Goal: Communication & Community: Ask a question

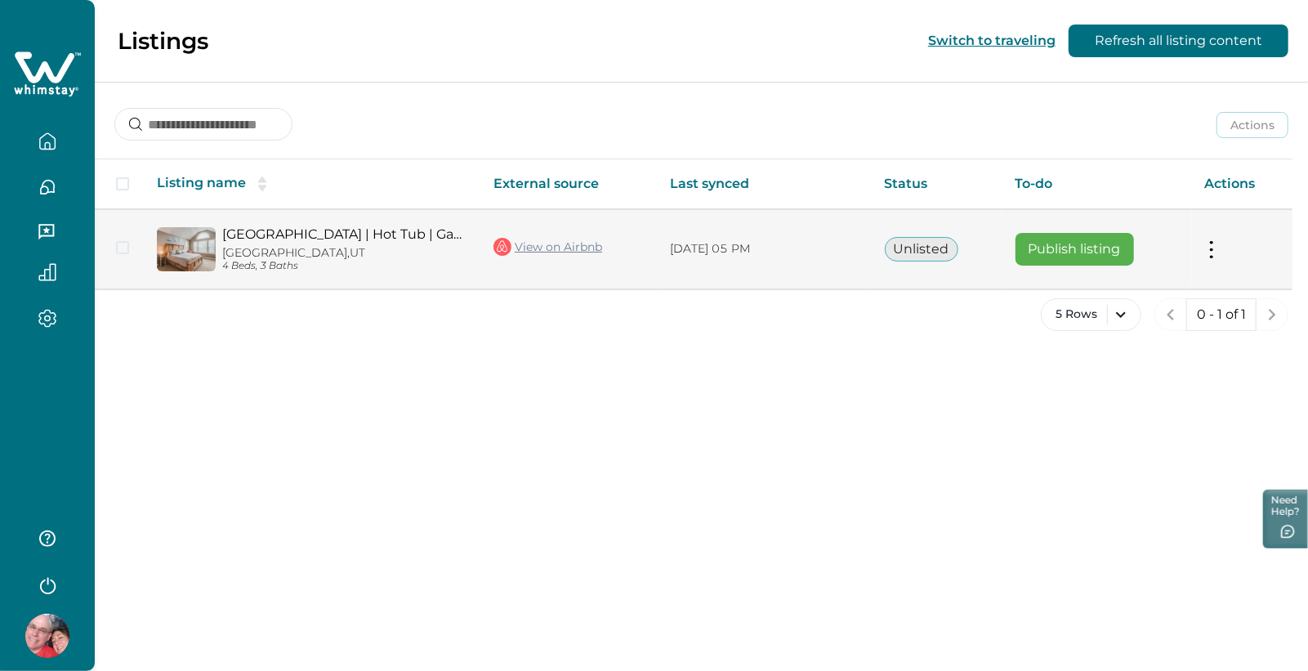
click at [1250, 248] on td "Actions View listing on Whimstay Publish listing View listing details" at bounding box center [1242, 248] width 101 height 79
click at [1218, 250] on button at bounding box center [1211, 248] width 13 height 17
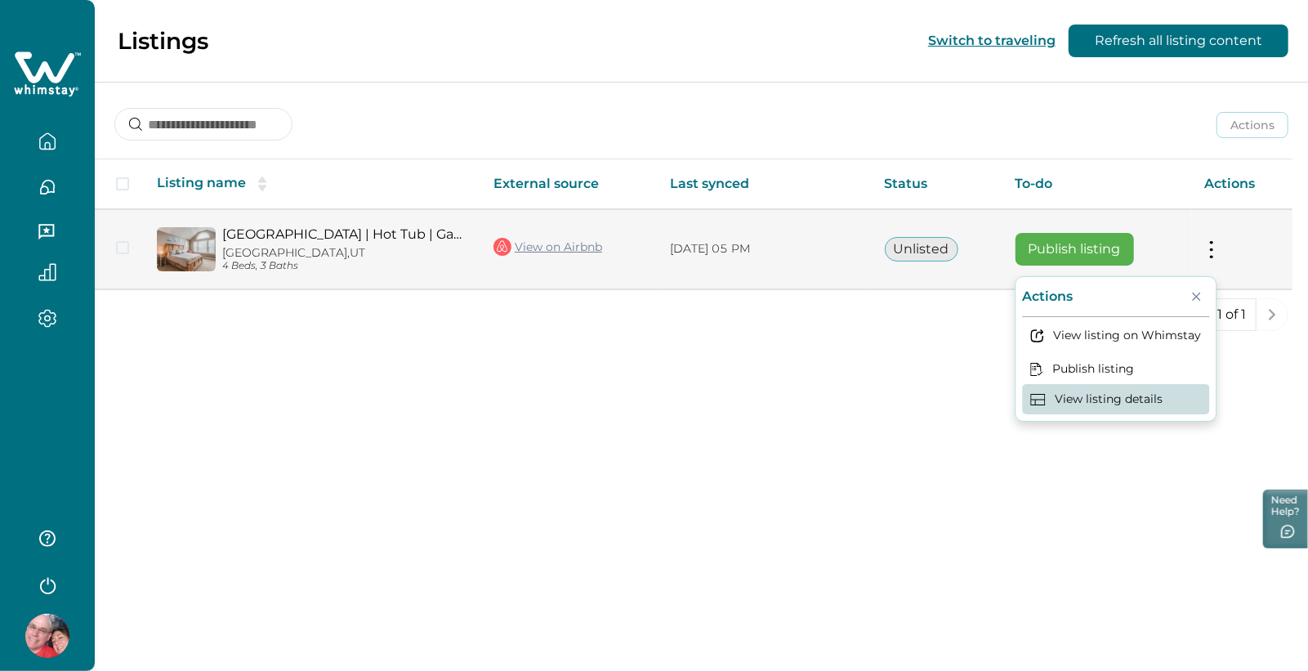
click at [1144, 405] on button "View listing details" at bounding box center [1116, 399] width 187 height 30
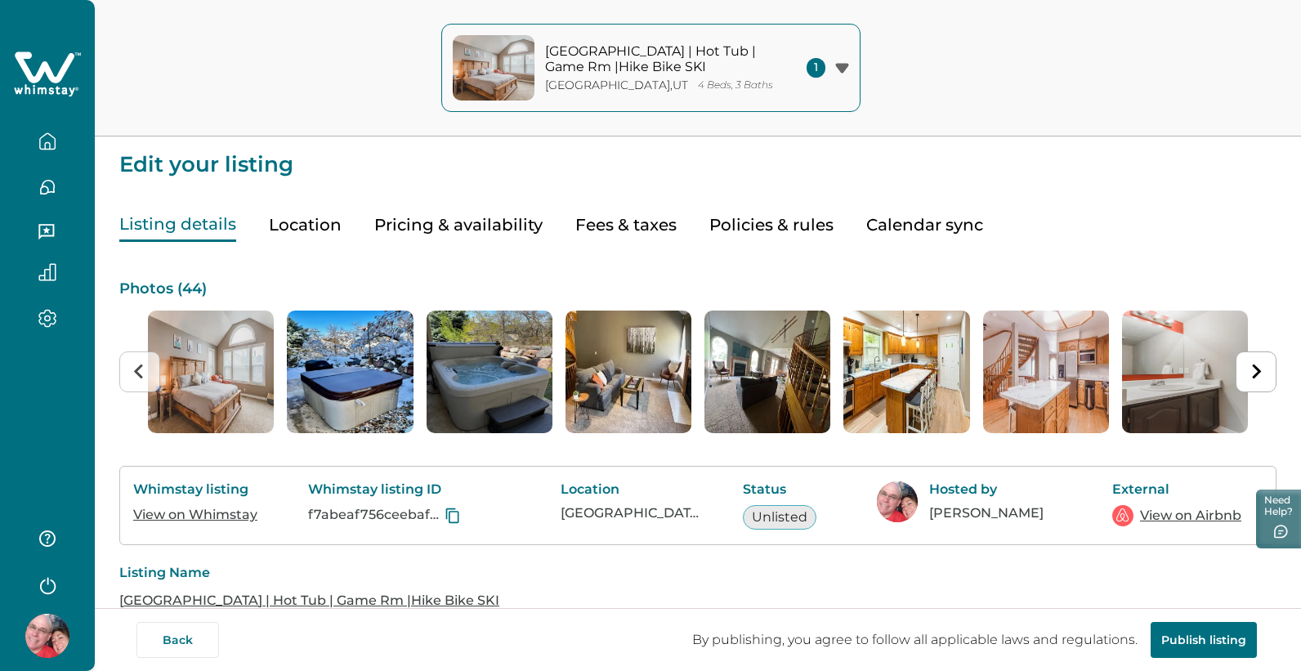
scroll to position [-1, 0]
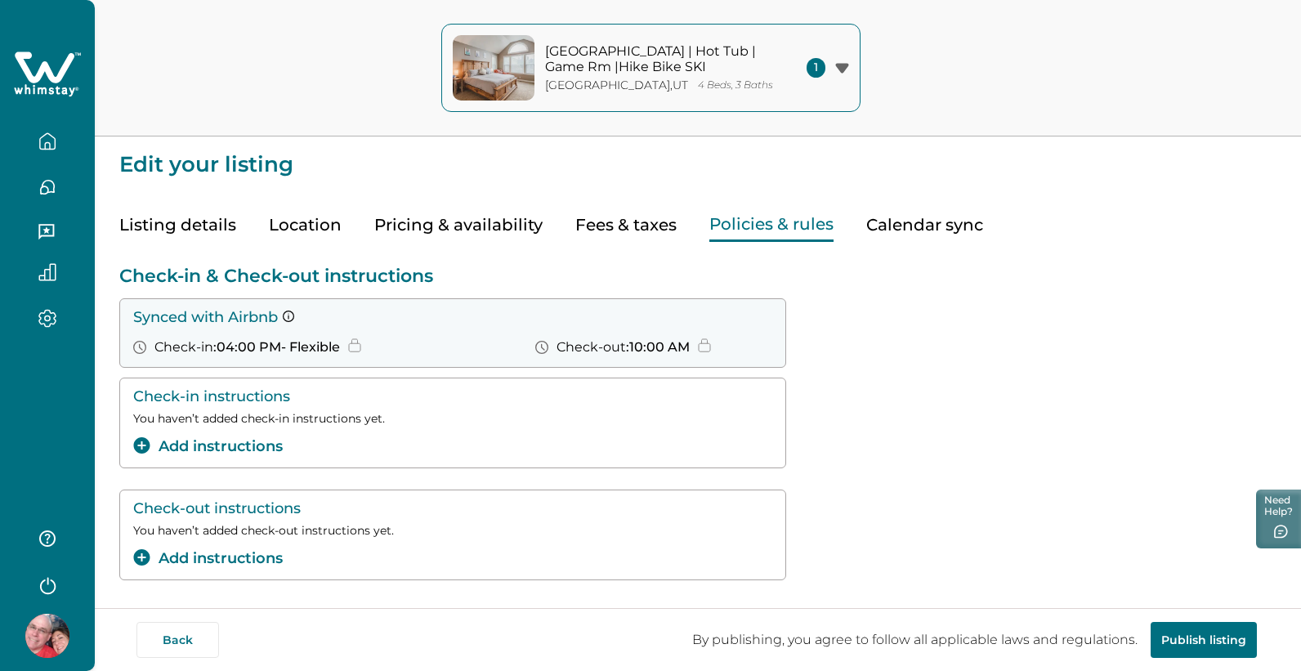
click at [776, 230] on button "Policies & rules" at bounding box center [771, 225] width 124 height 34
click at [899, 221] on button "Calendar sync" at bounding box center [924, 225] width 117 height 34
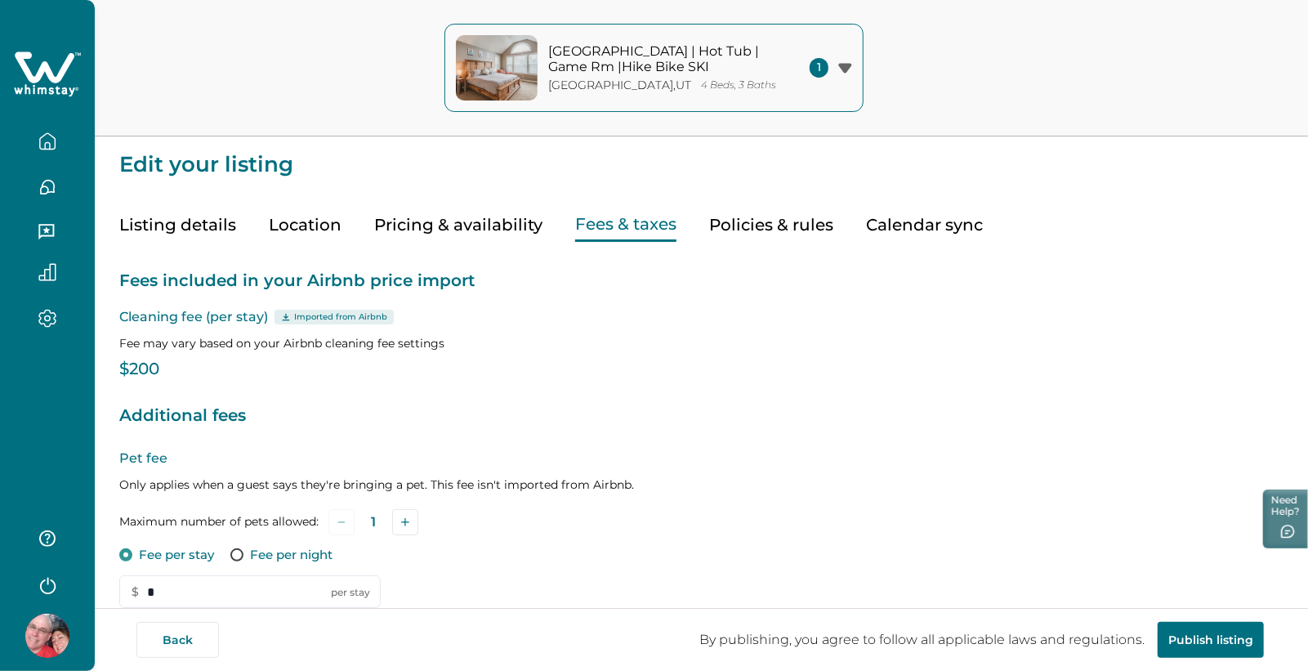
type input "**"
type input "*****"
type input "*"
click at [586, 220] on button "Fees & taxes" at bounding box center [625, 225] width 101 height 34
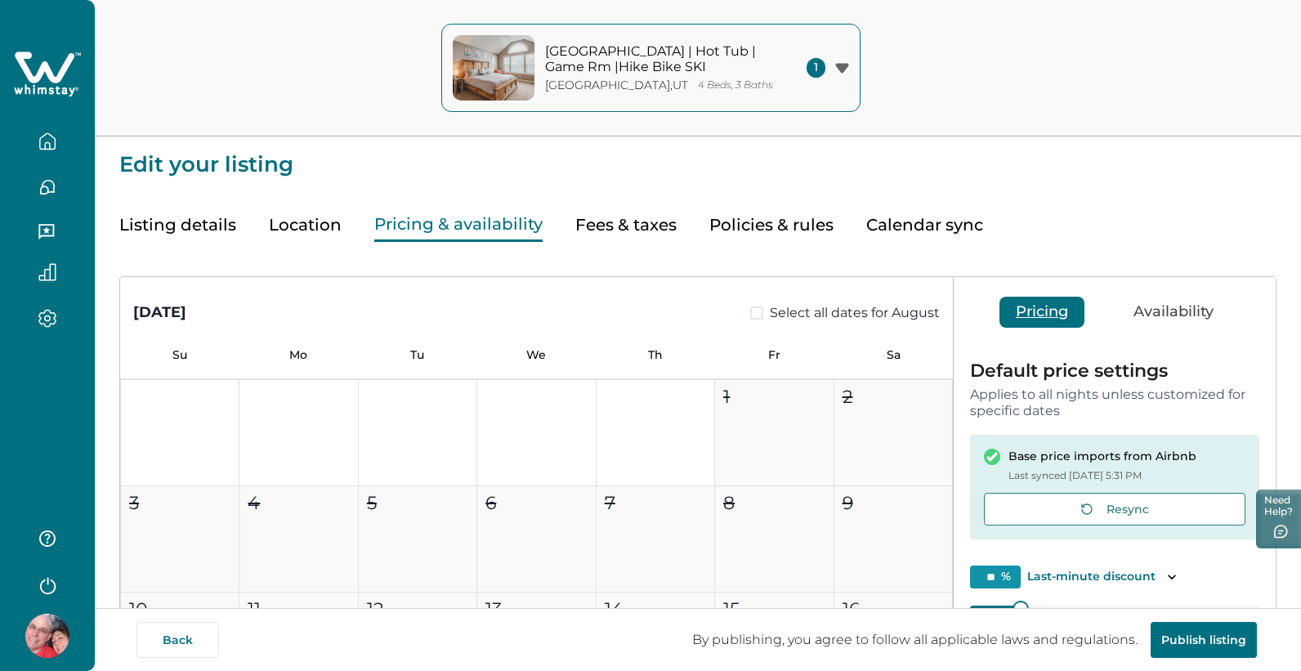
click at [443, 226] on button "Pricing & availability" at bounding box center [458, 225] width 168 height 34
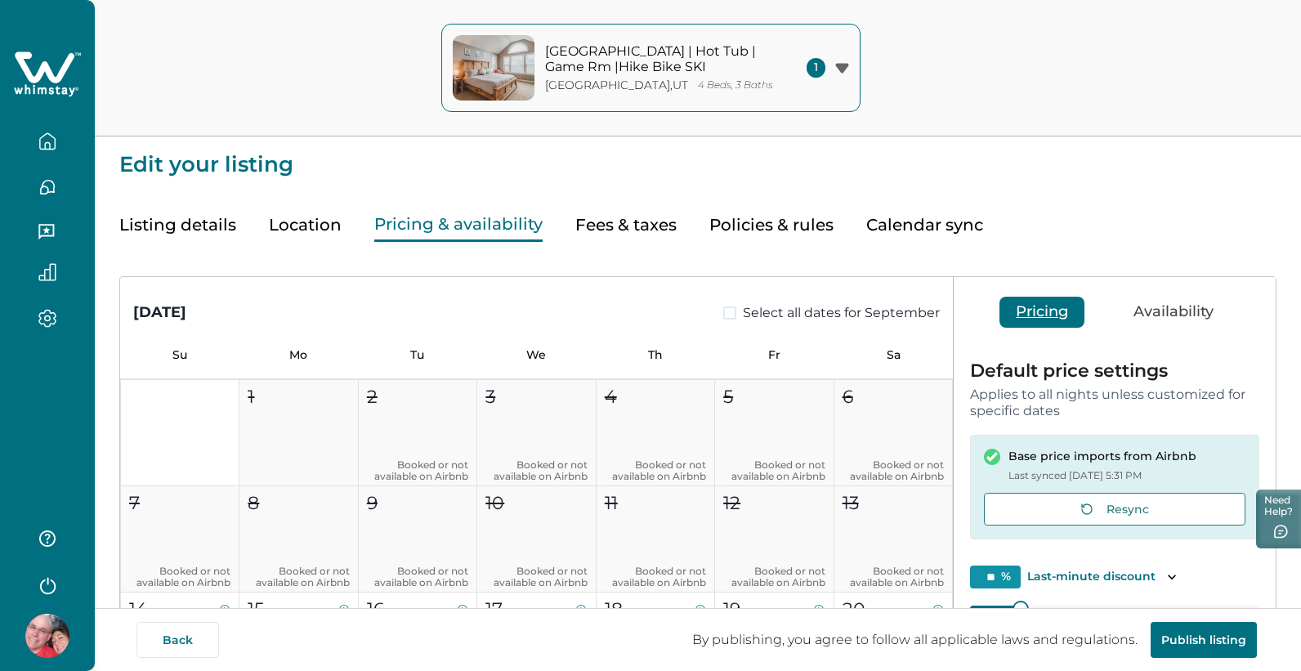
type input "*"
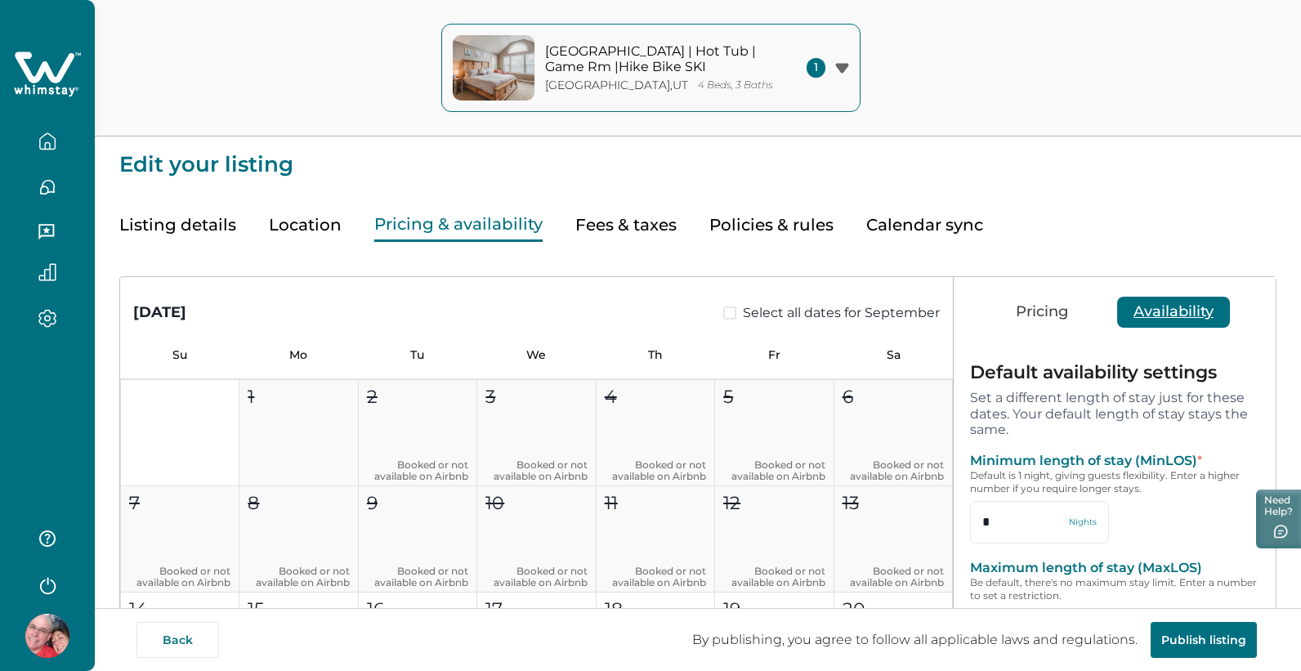
click at [1191, 304] on button "Availability" at bounding box center [1173, 312] width 113 height 31
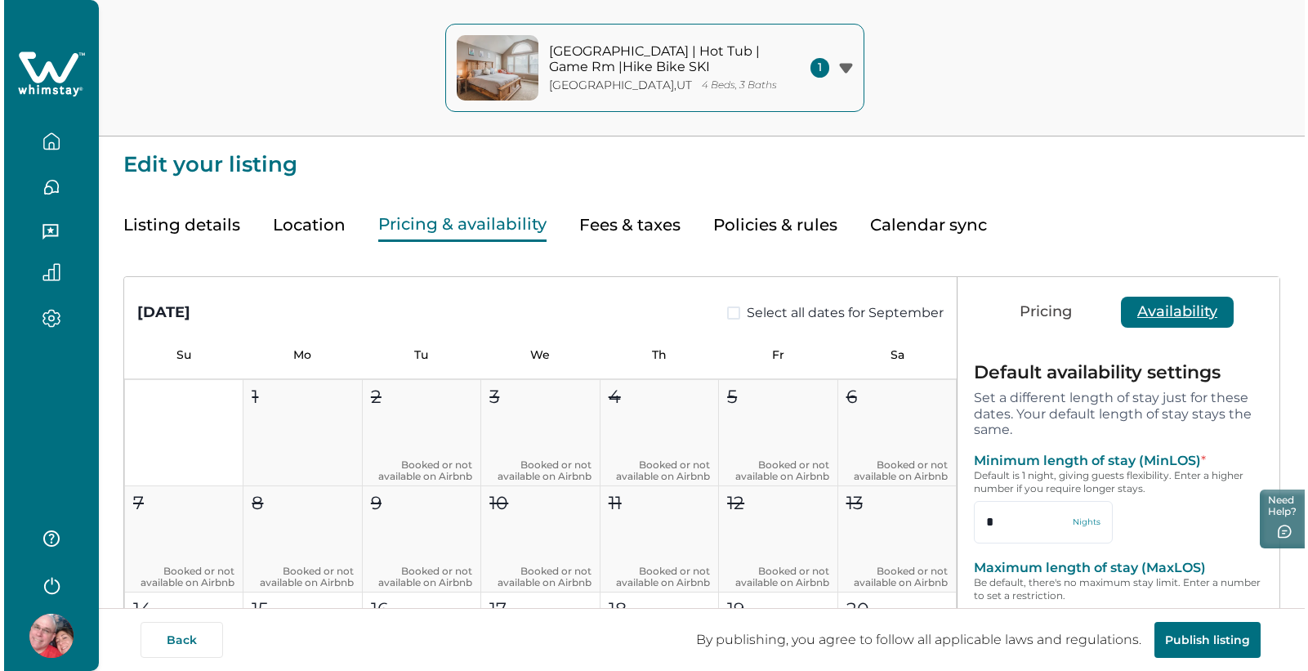
scroll to position [0, 0]
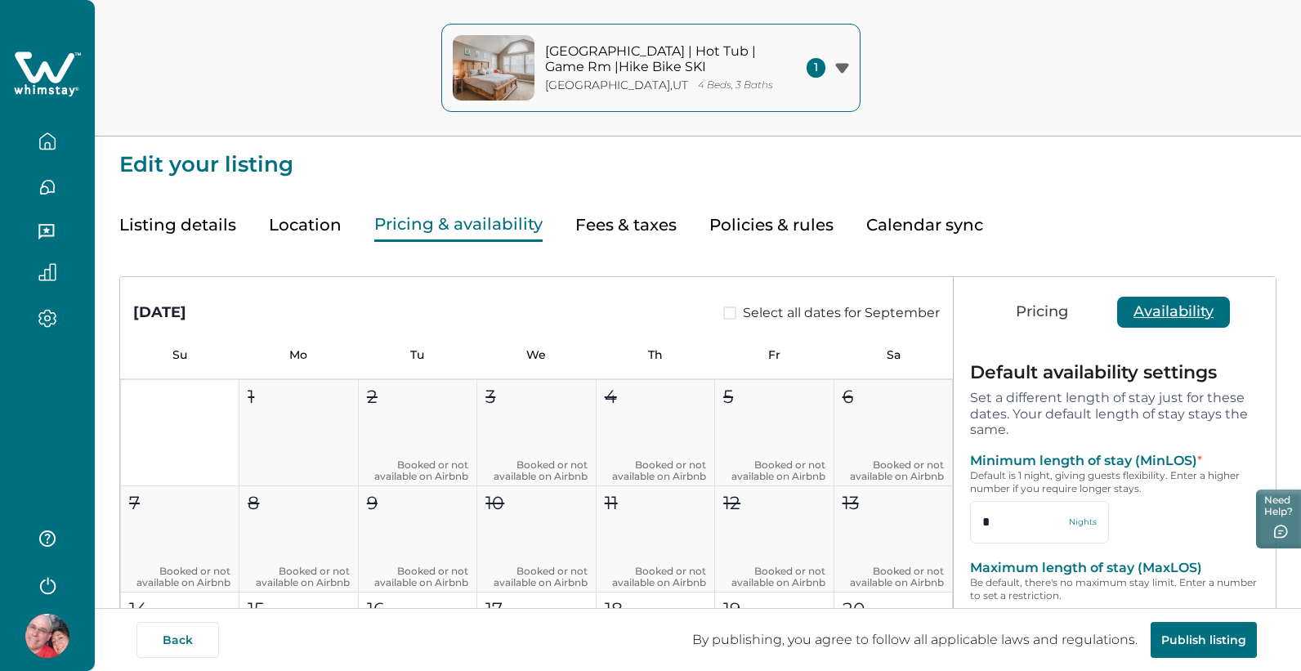
click at [311, 213] on button "Location" at bounding box center [305, 225] width 73 height 34
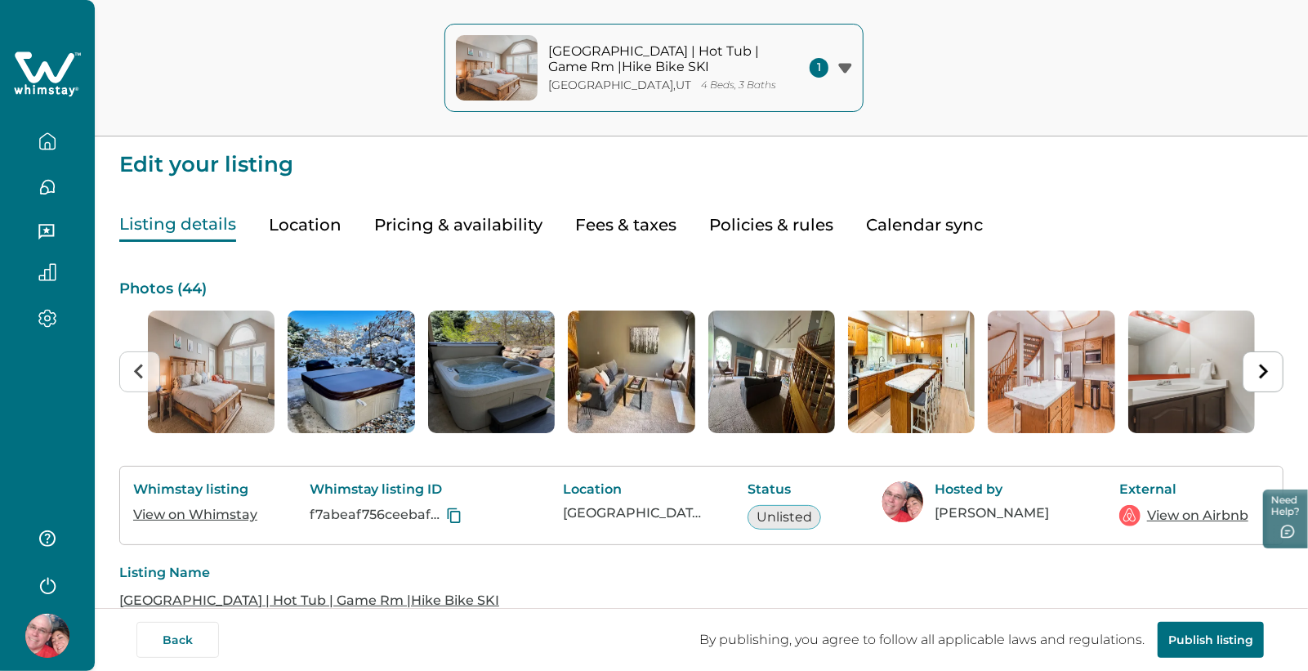
click at [181, 226] on button "Listing details" at bounding box center [177, 225] width 117 height 34
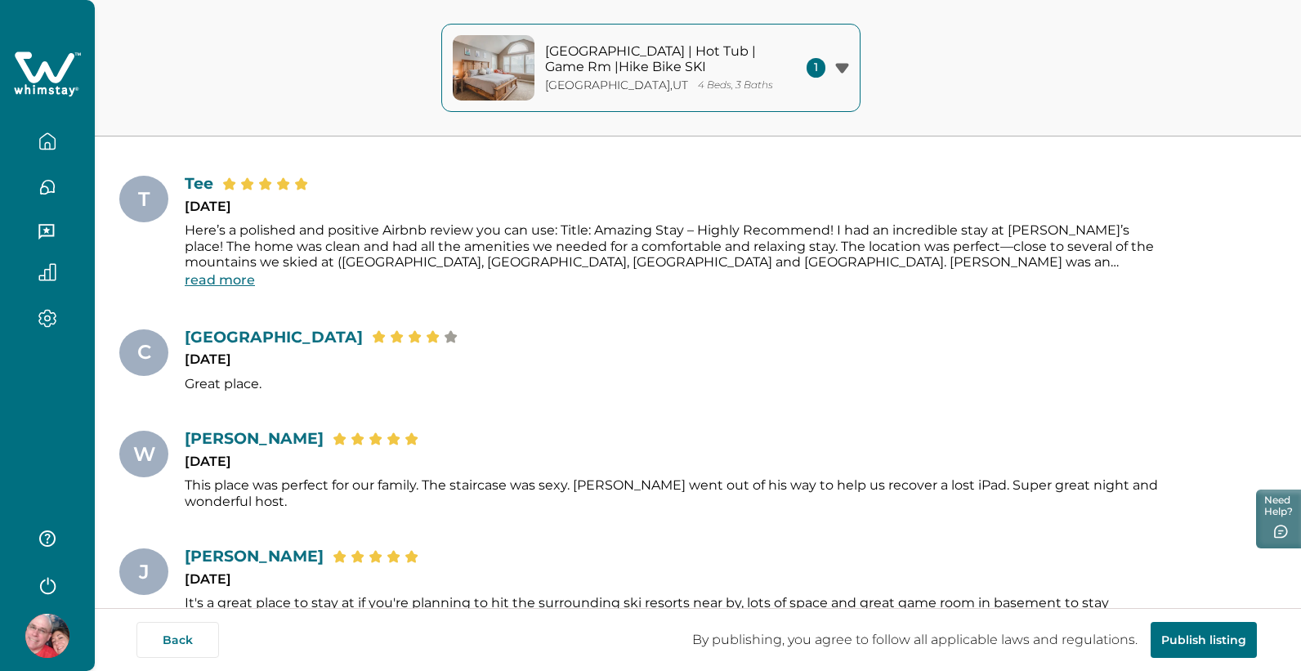
scroll to position [2386, 0]
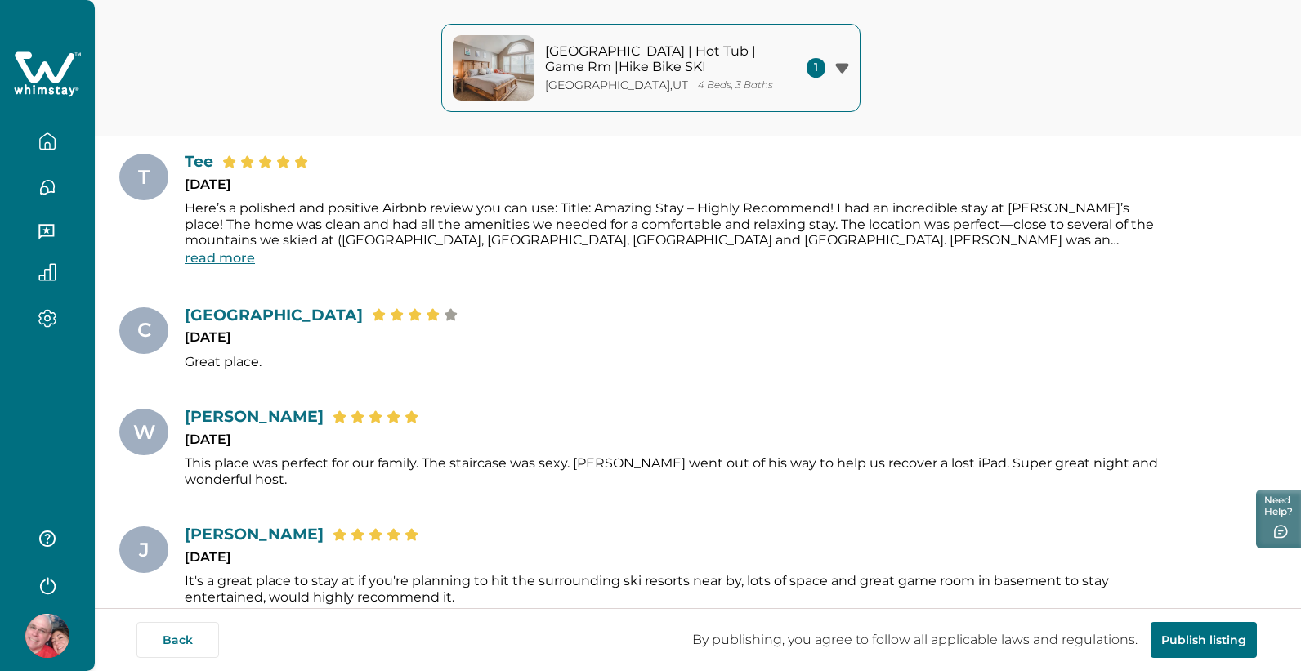
click at [47, 537] on icon "button" at bounding box center [47, 538] width 16 height 16
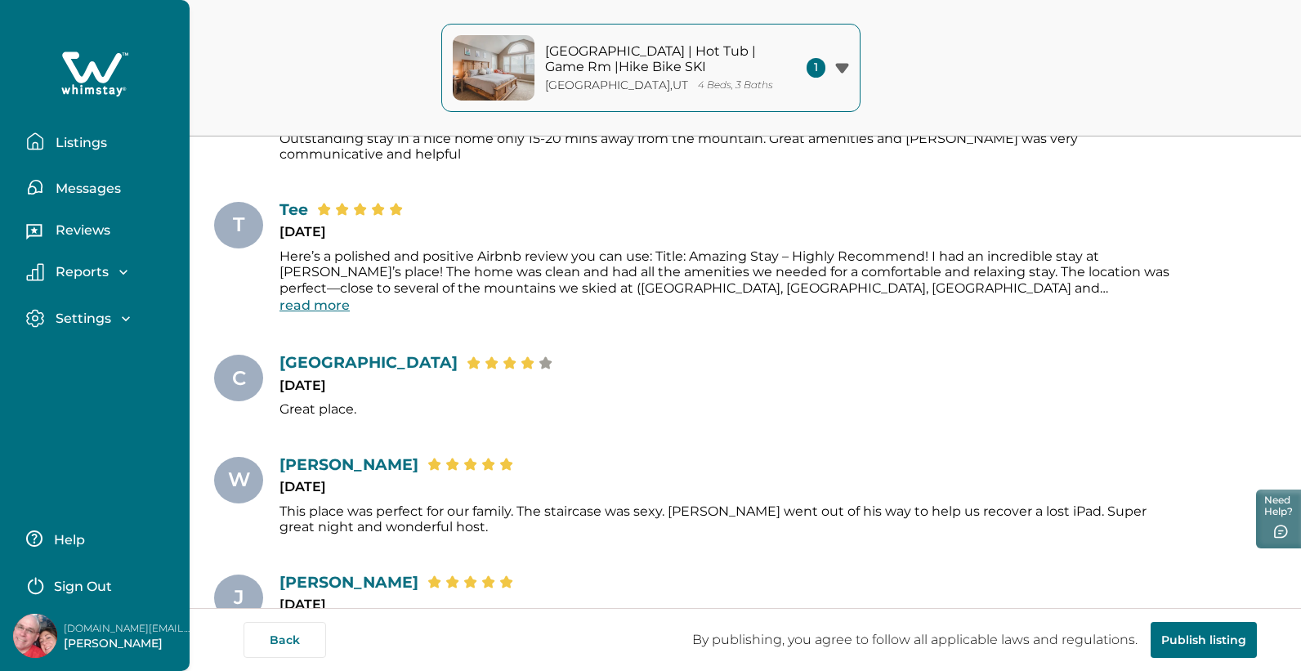
click at [145, 320] on button "Settings" at bounding box center [101, 318] width 150 height 19
click at [135, 351] on p "Profile details" at bounding box center [99, 354] width 96 height 16
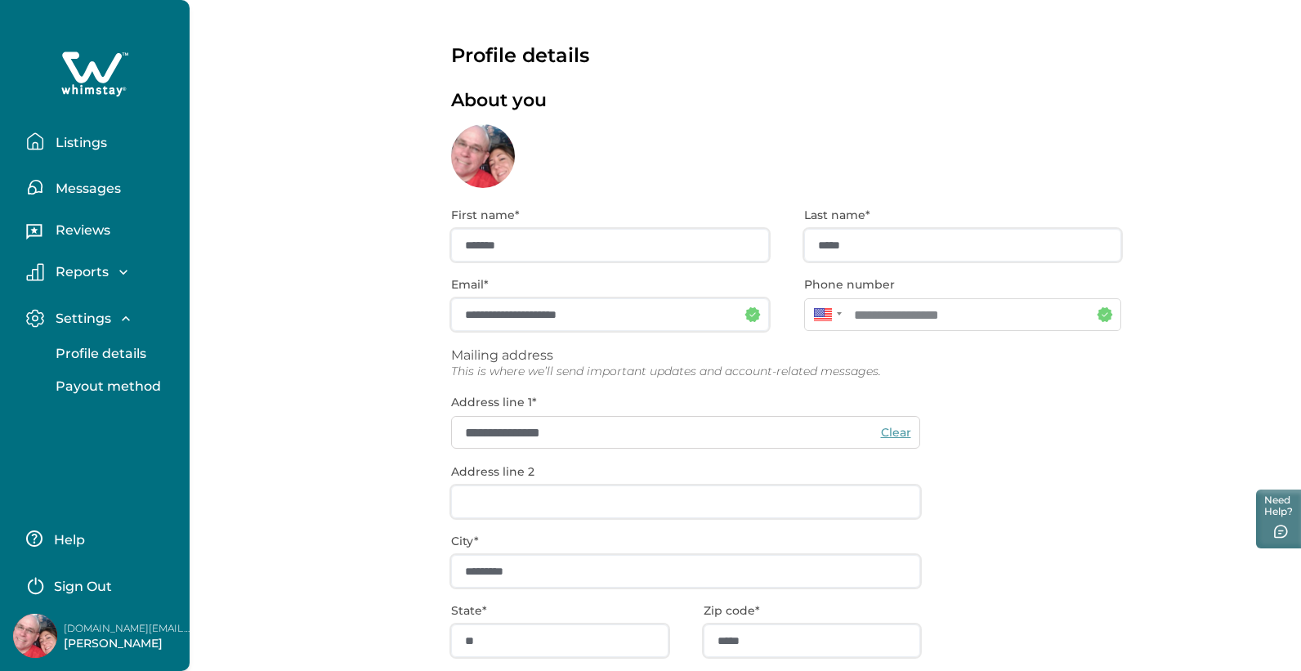
click at [121, 272] on icon "button" at bounding box center [123, 272] width 8 height 5
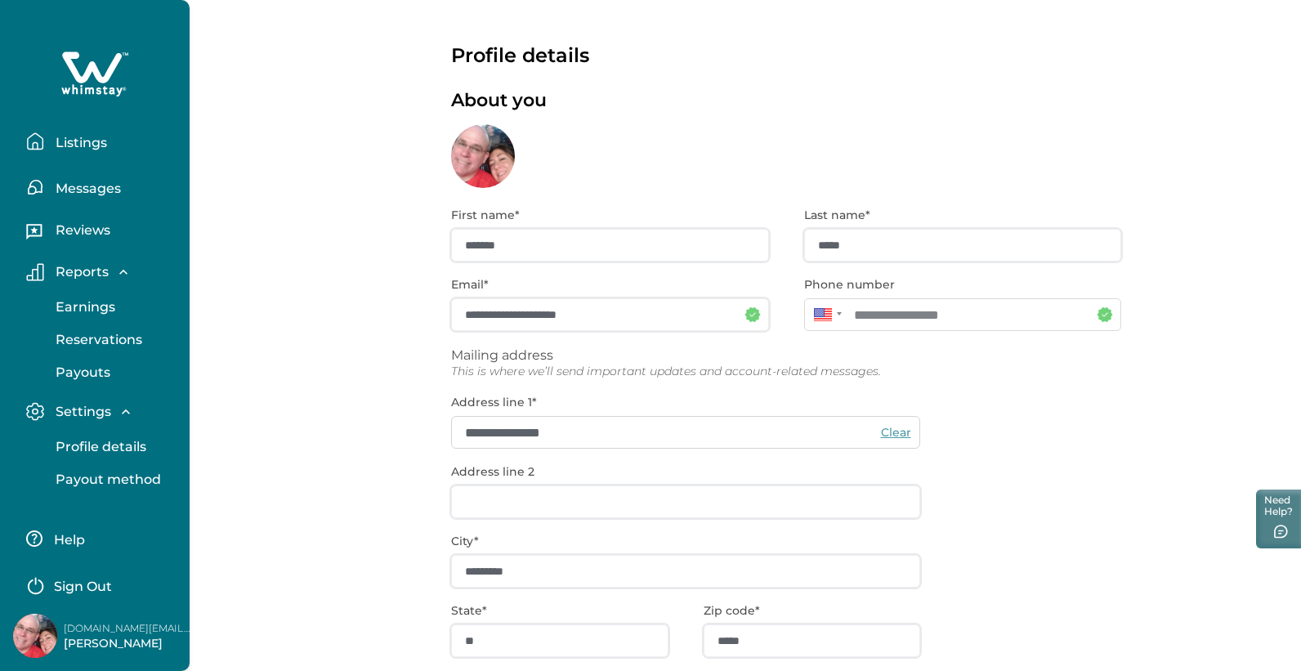
click at [128, 409] on icon "button" at bounding box center [126, 412] width 16 height 16
click at [128, 416] on icon "button" at bounding box center [126, 412] width 16 height 16
click at [131, 484] on p "Payout method" at bounding box center [106, 480] width 110 height 16
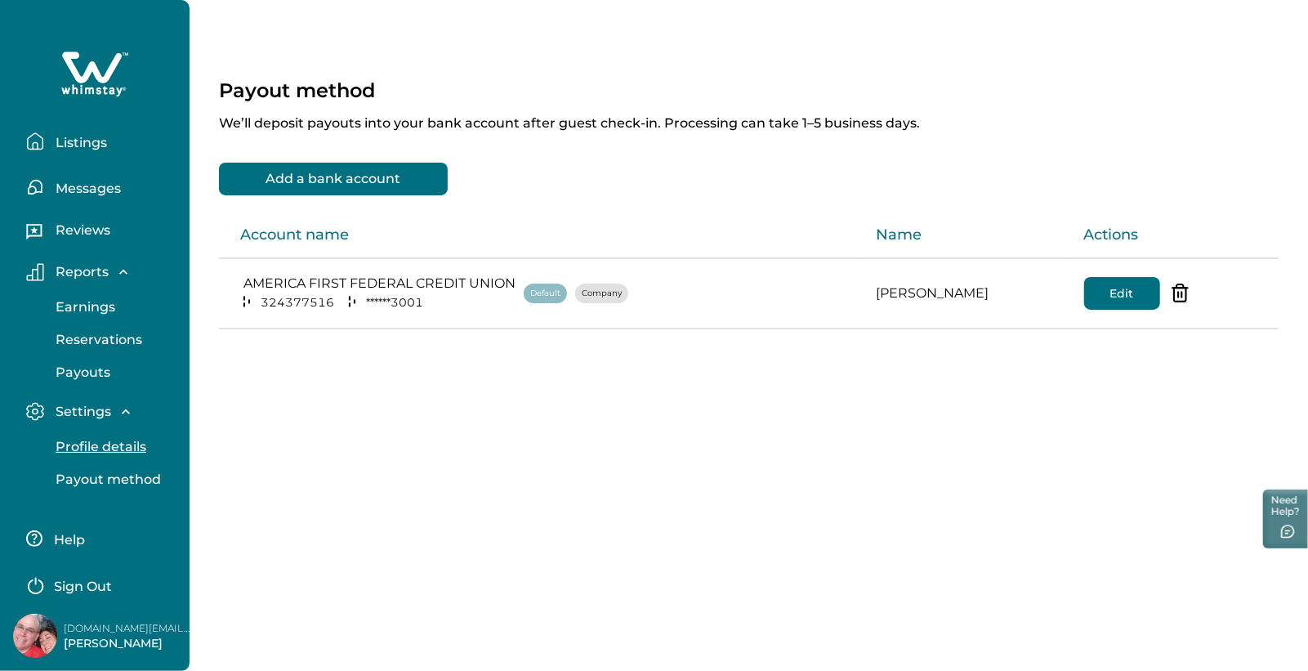
click at [119, 454] on p "Profile details" at bounding box center [99, 447] width 96 height 16
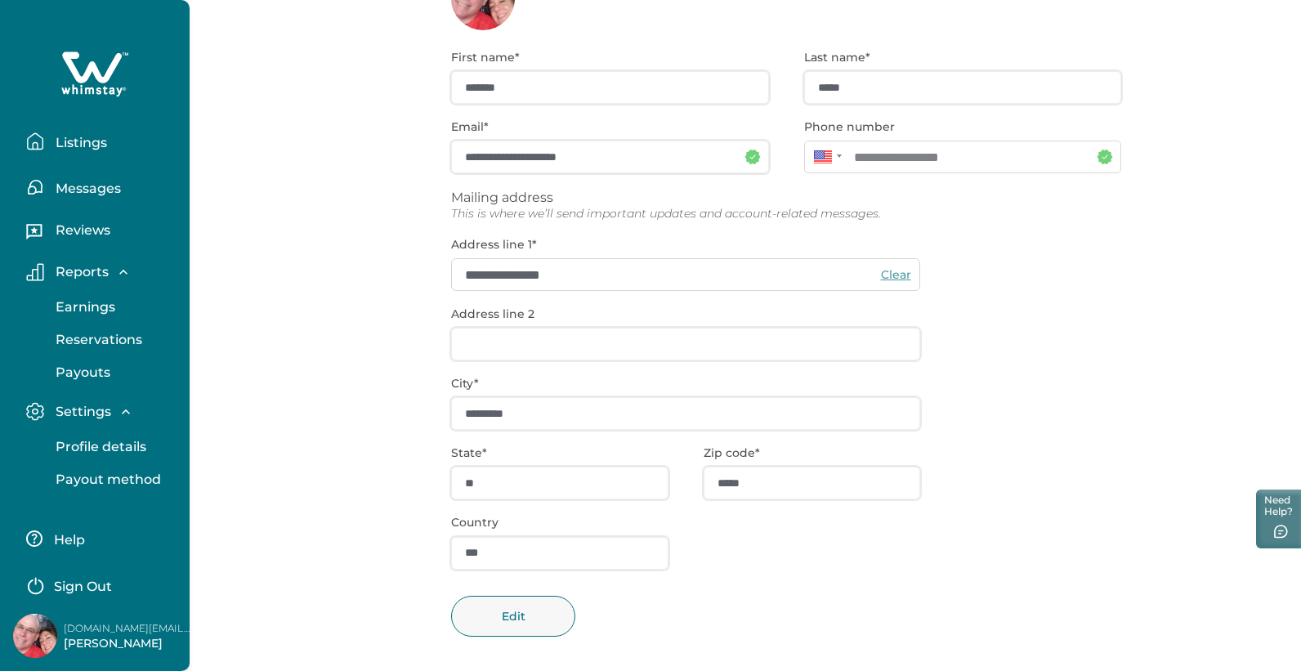
scroll to position [7, 0]
click at [33, 633] on img at bounding box center [35, 636] width 44 height 44
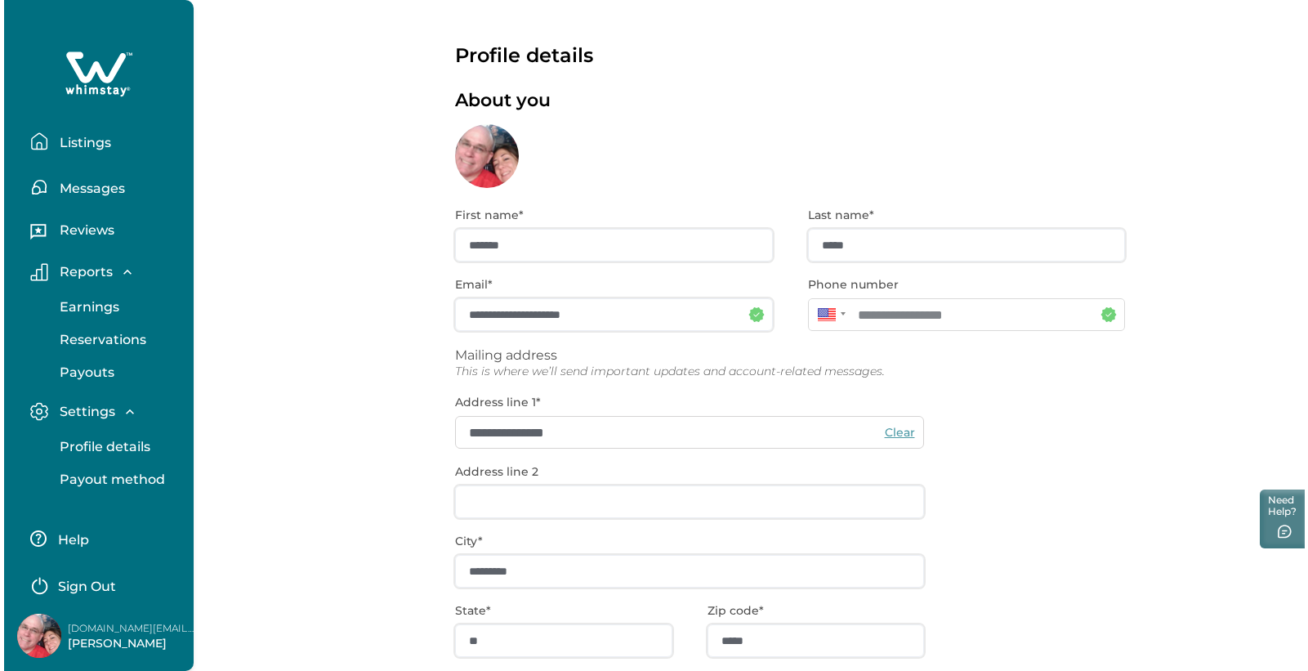
scroll to position [0, 0]
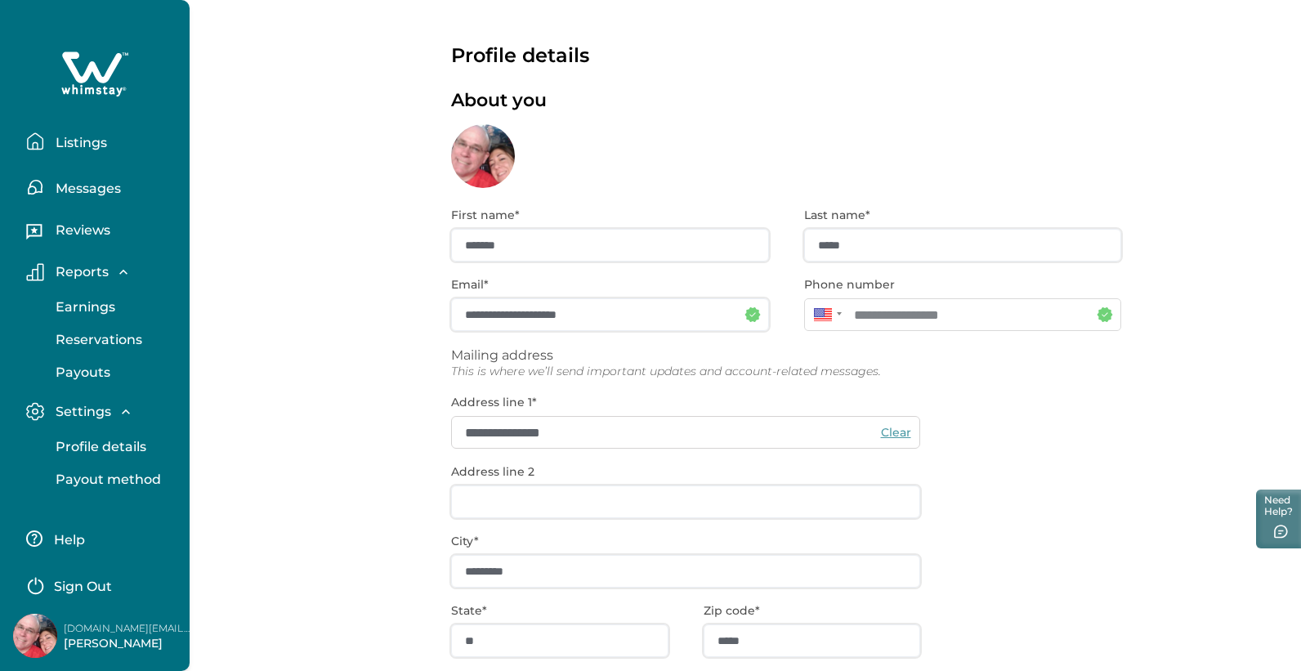
click at [481, 148] on div "About you" at bounding box center [786, 139] width 670 height 98
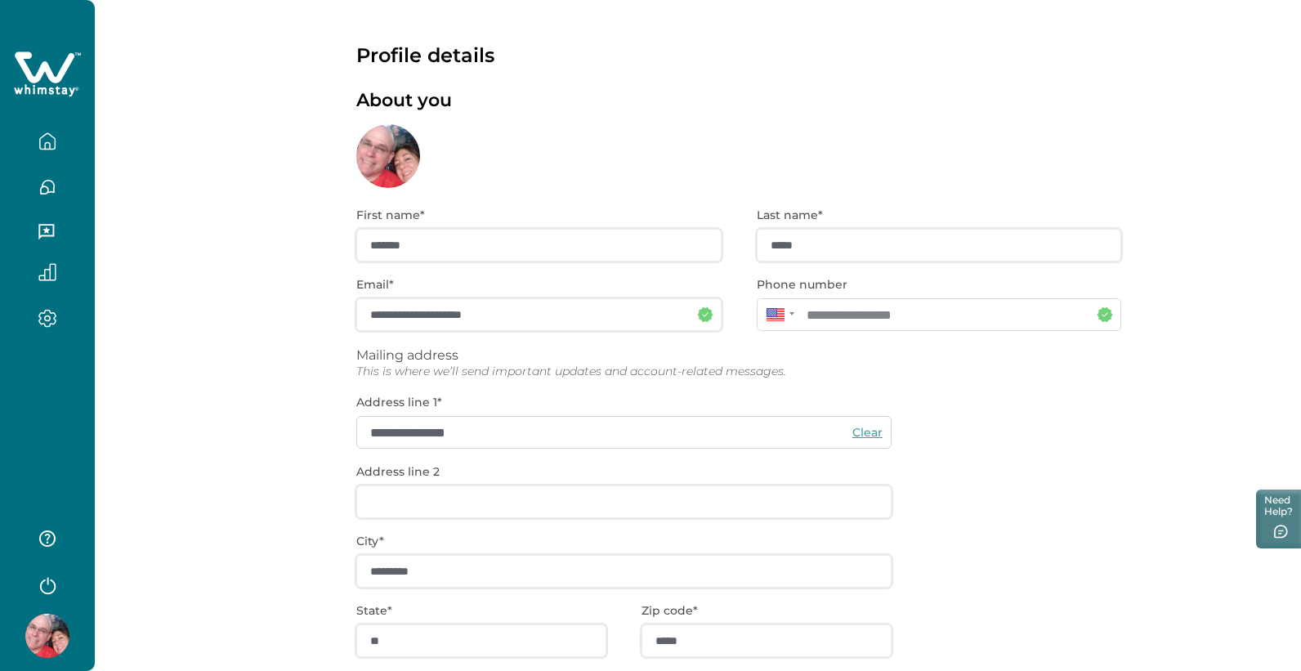
click at [45, 145] on icon "button" at bounding box center [47, 145] width 5 height 7
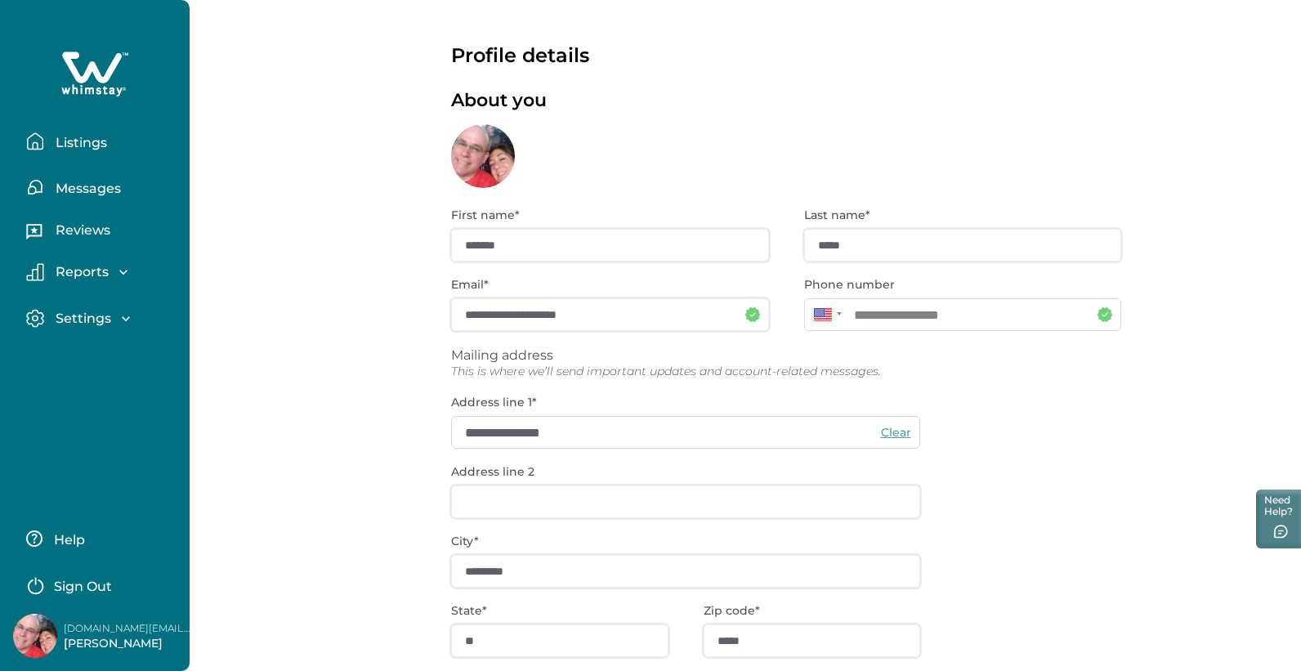
click at [69, 188] on p "Messages" at bounding box center [86, 189] width 70 height 16
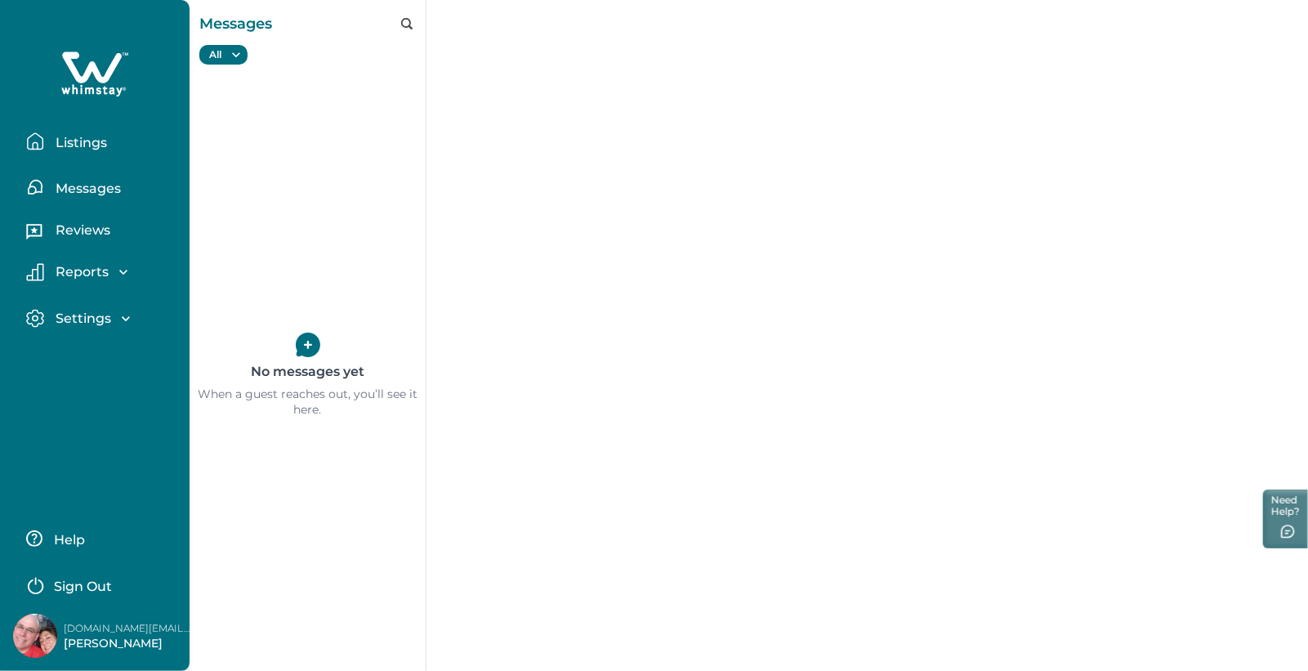
click at [79, 155] on button "Listings" at bounding box center [101, 141] width 150 height 33
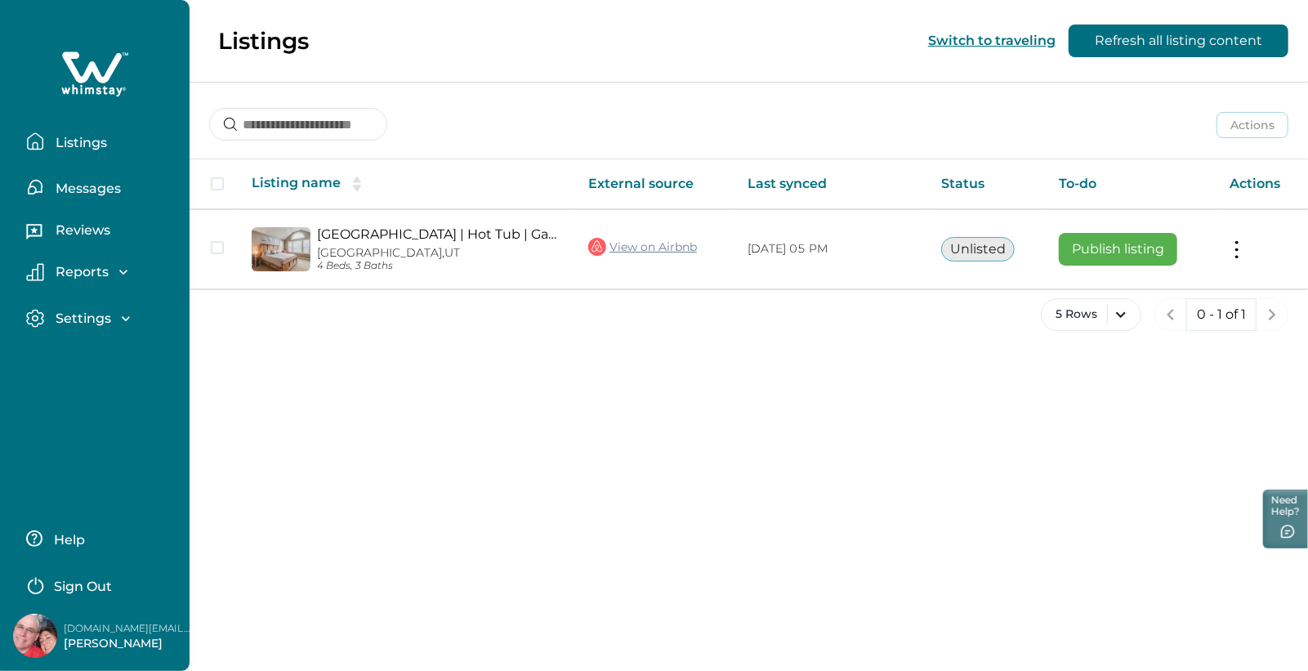
click at [72, 64] on icon at bounding box center [92, 66] width 60 height 31
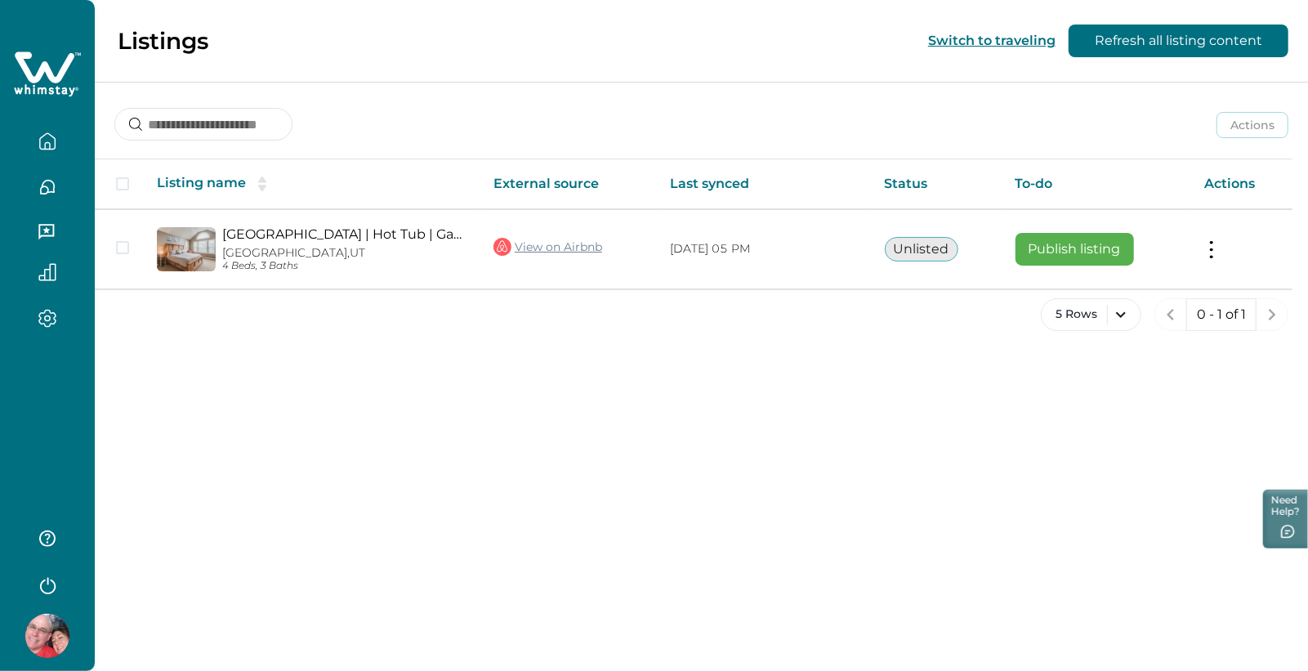
click at [50, 528] on button "button" at bounding box center [47, 538] width 65 height 33
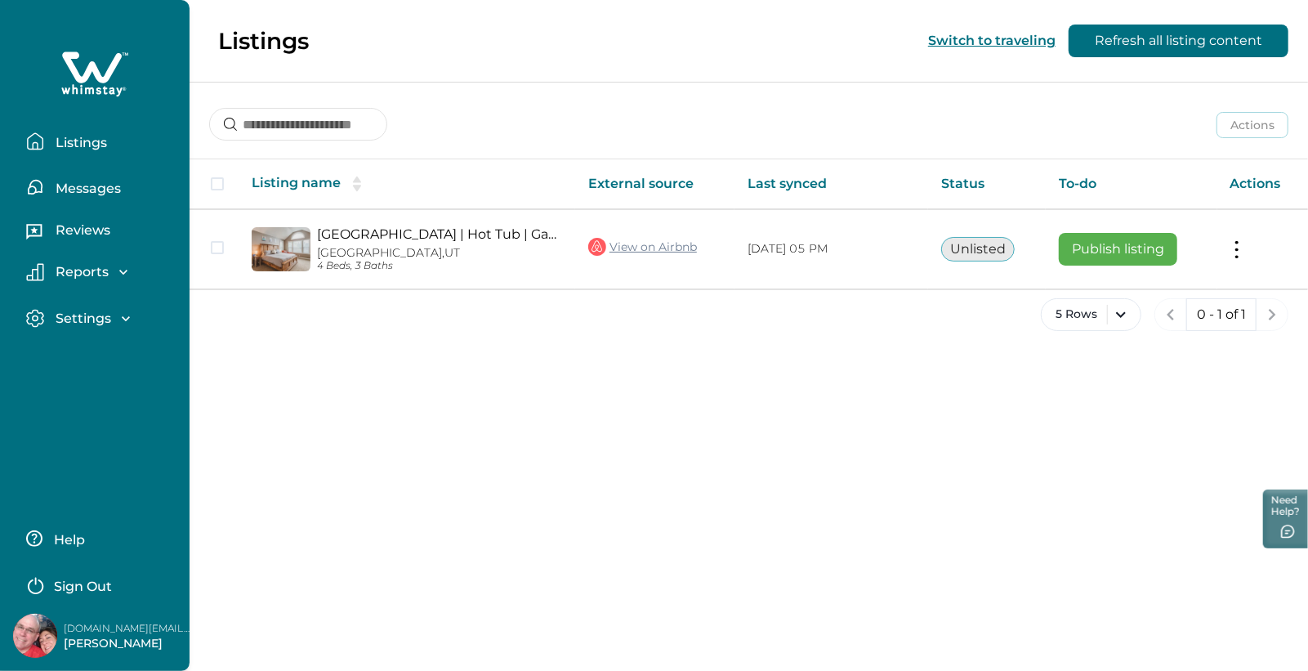
click at [125, 319] on icon "button" at bounding box center [126, 318] width 8 height 5
click at [126, 272] on icon "button" at bounding box center [123, 272] width 16 height 16
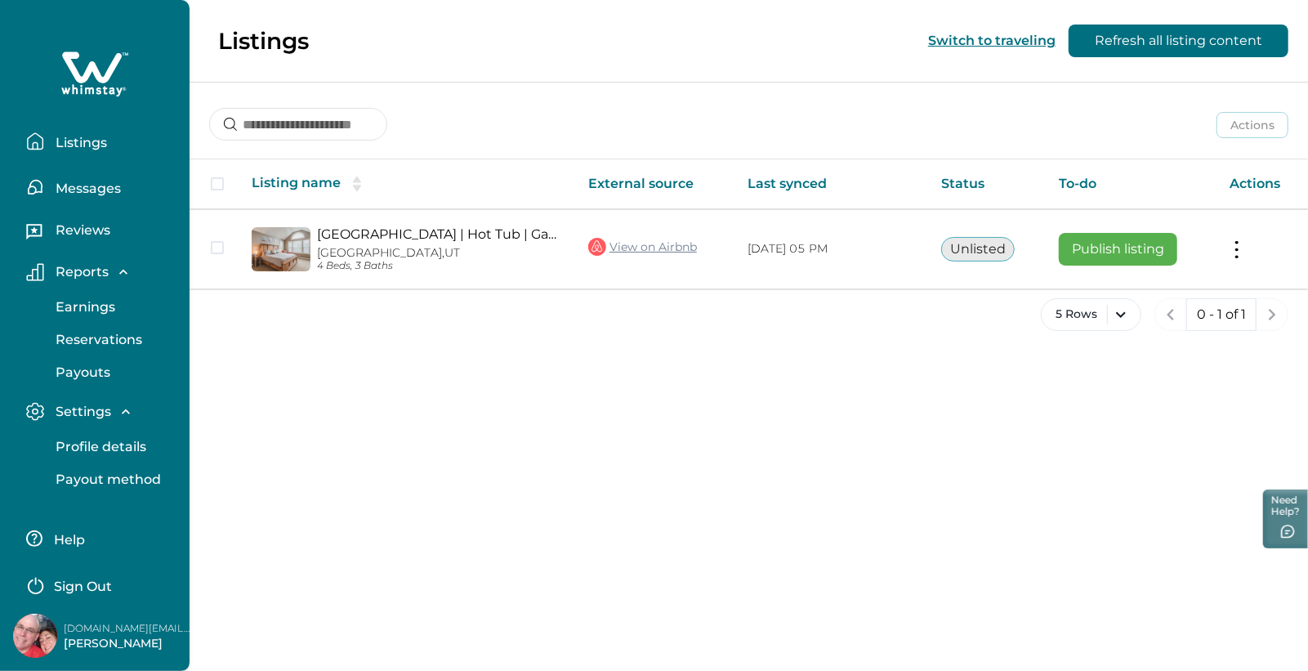
click at [105, 72] on icon at bounding box center [92, 66] width 60 height 31
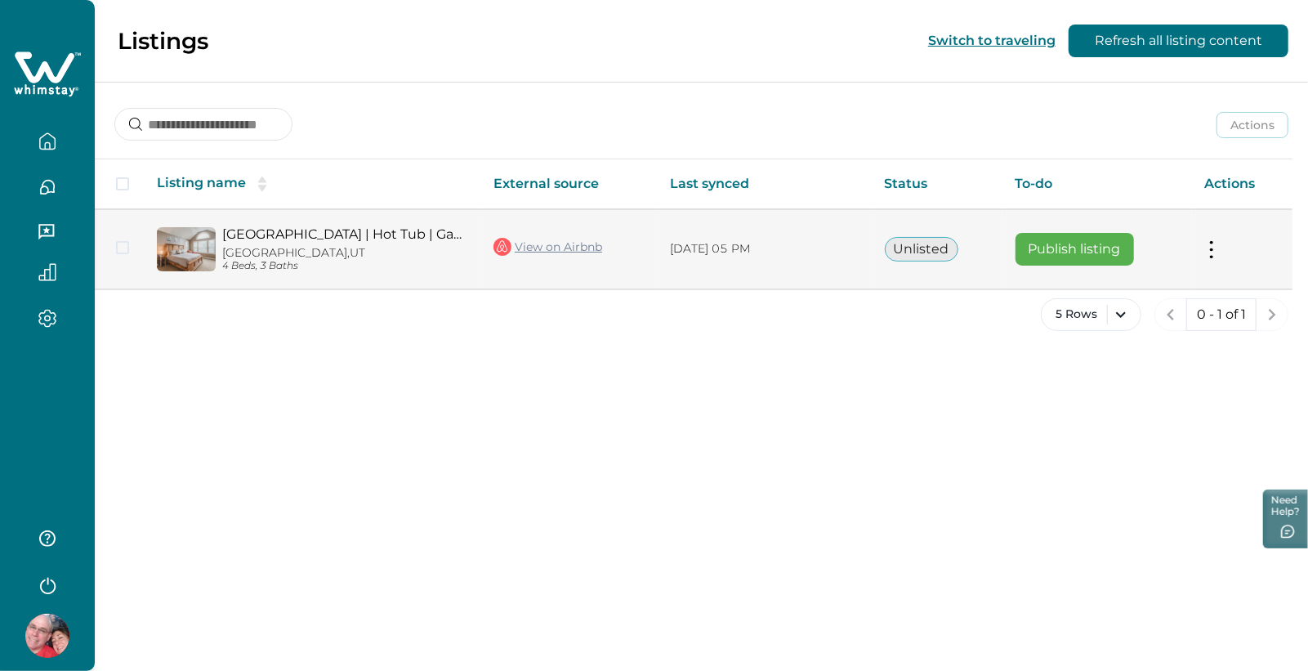
click at [1216, 252] on button at bounding box center [1211, 248] width 13 height 17
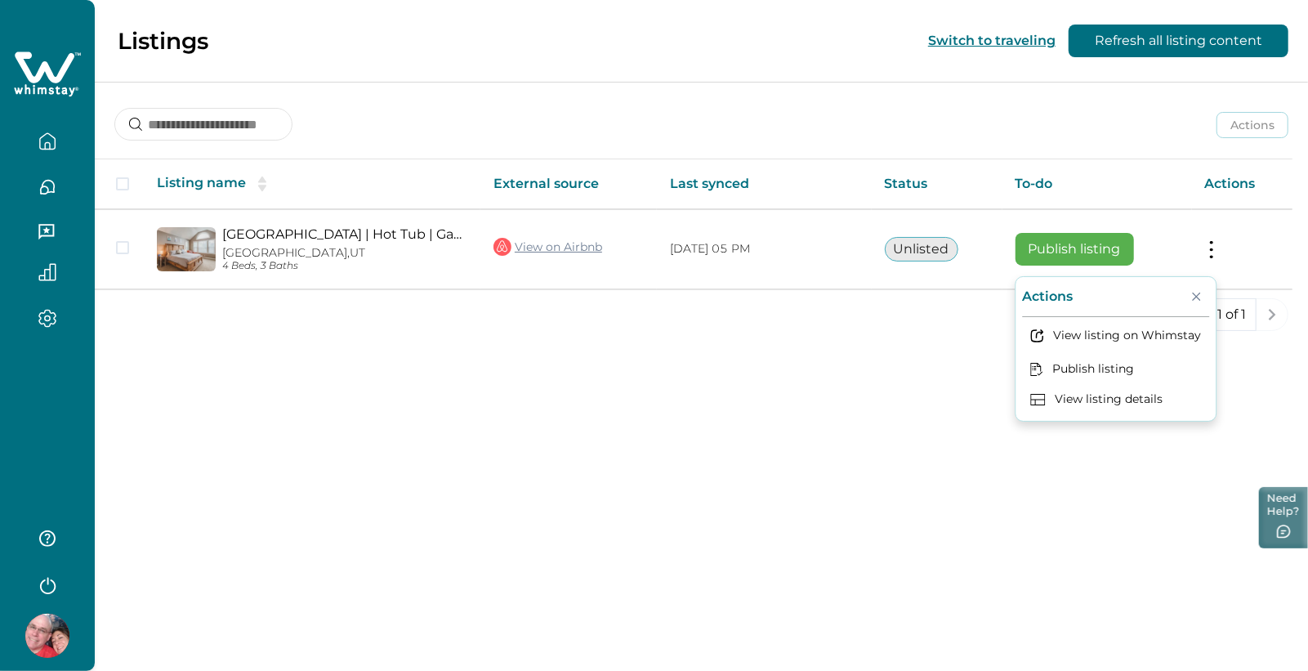
click at [1285, 504] on button "Need Help?" at bounding box center [1283, 517] width 49 height 61
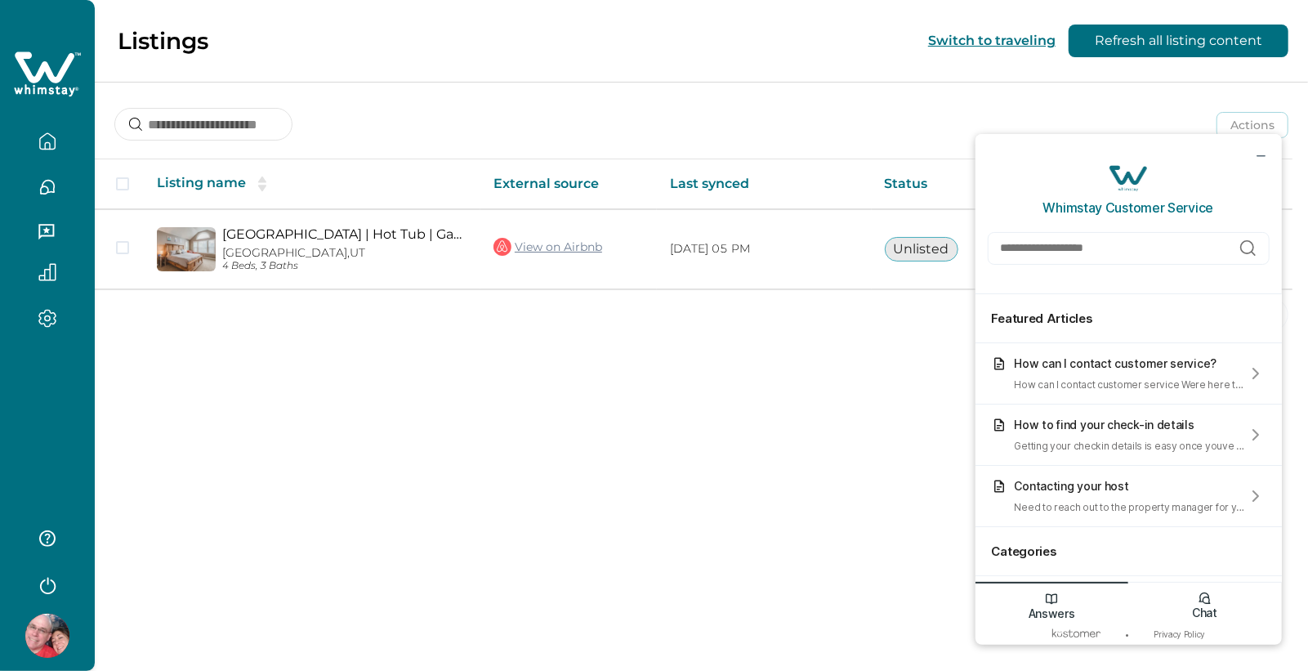
click at [1206, 597] on icon "Chat icon" at bounding box center [1204, 597] width 11 height 11
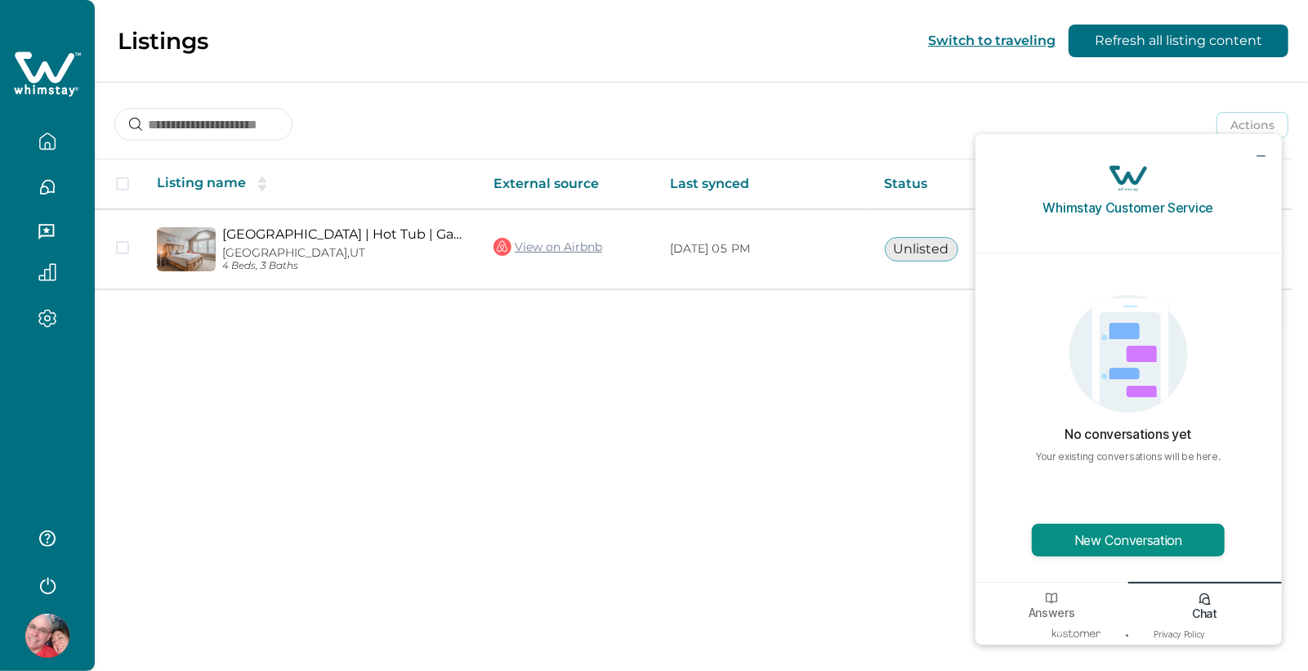
click at [1168, 538] on button "New Conversation" at bounding box center [1127, 539] width 193 height 33
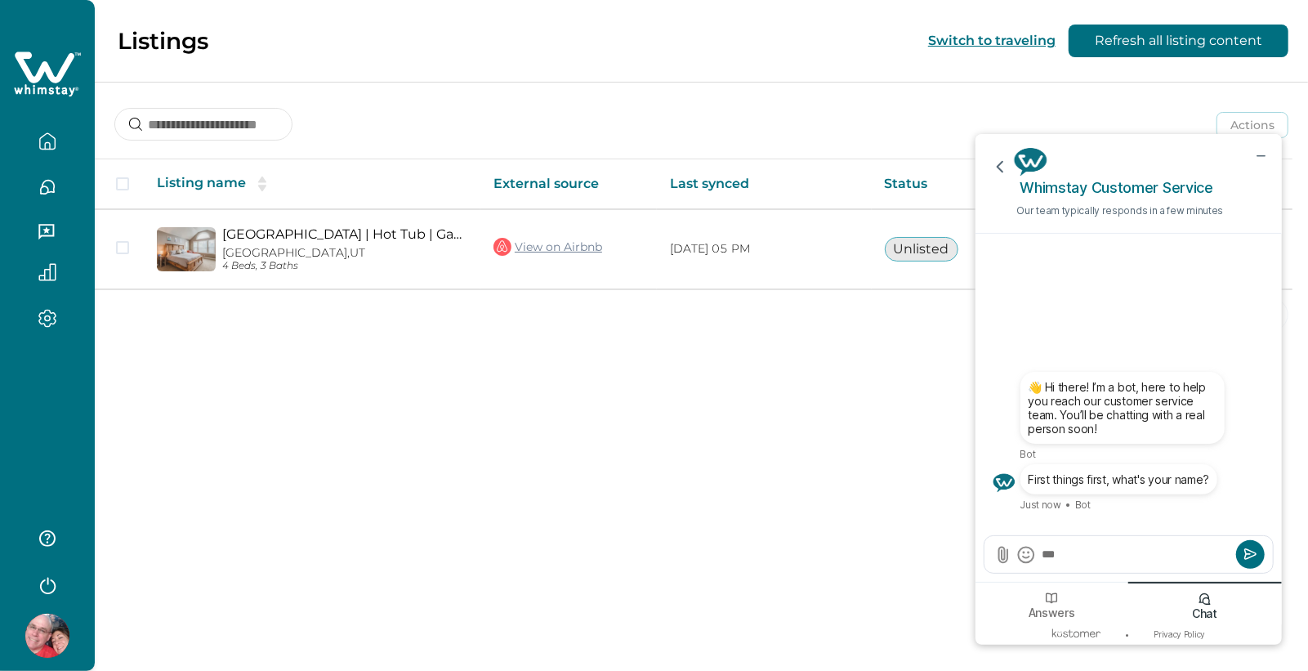
type textarea "****"
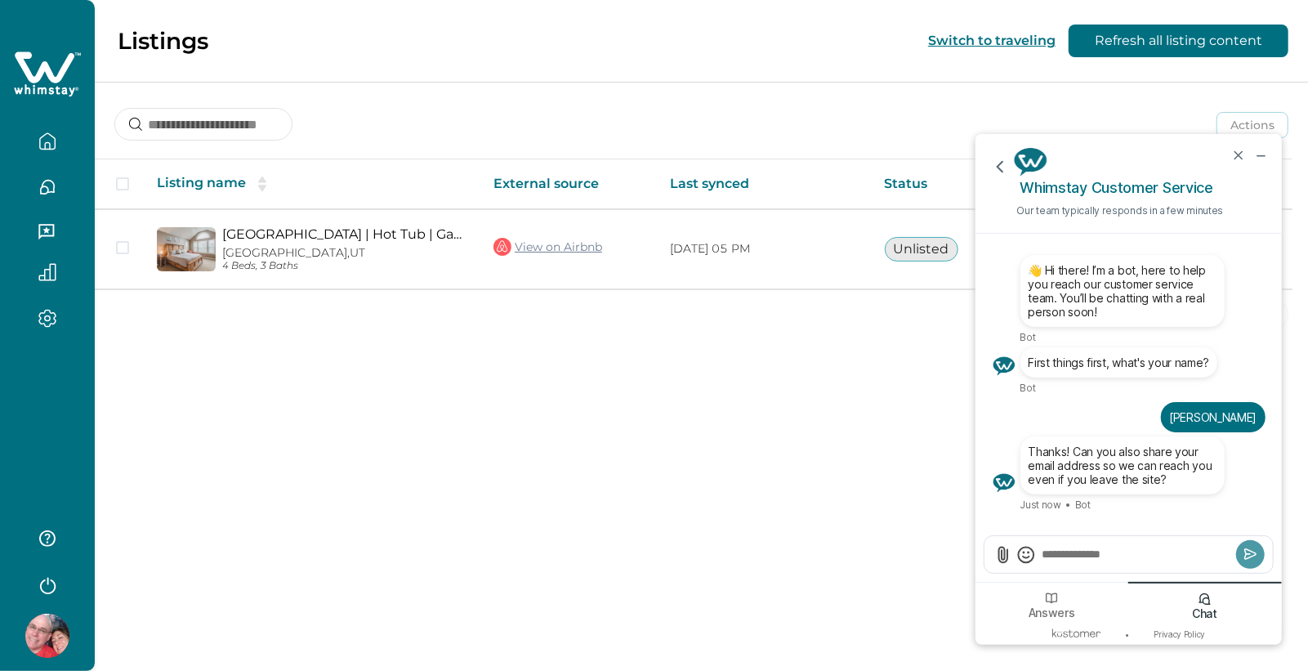
click at [1123, 545] on textarea "Send a message" at bounding box center [1135, 553] width 191 height 17
type textarea "*"
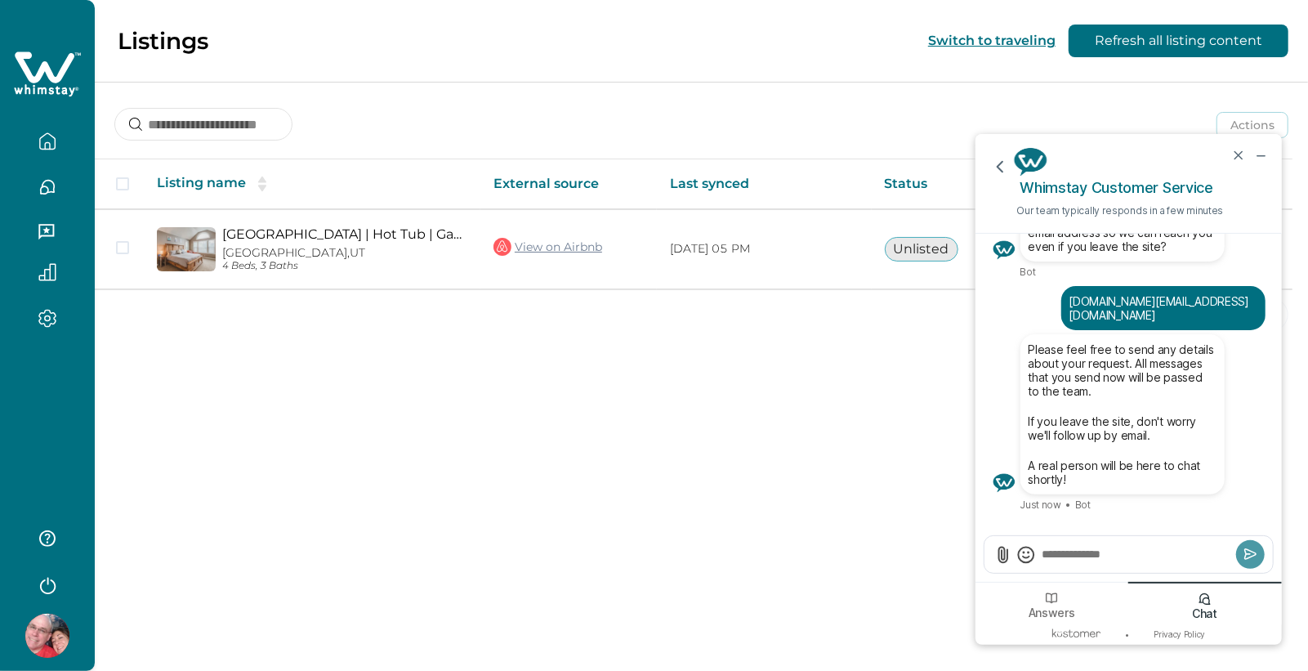
click at [1119, 558] on textarea "Send a message" at bounding box center [1135, 553] width 191 height 17
paste textarea "*******"
drag, startPoint x: 1142, startPoint y: 552, endPoint x: 981, endPoint y: 546, distance: 161.1
click at [981, 546] on div "*******" at bounding box center [1128, 557] width 306 height 47
click at [1139, 558] on textarea "**********" at bounding box center [1135, 553] width 191 height 16
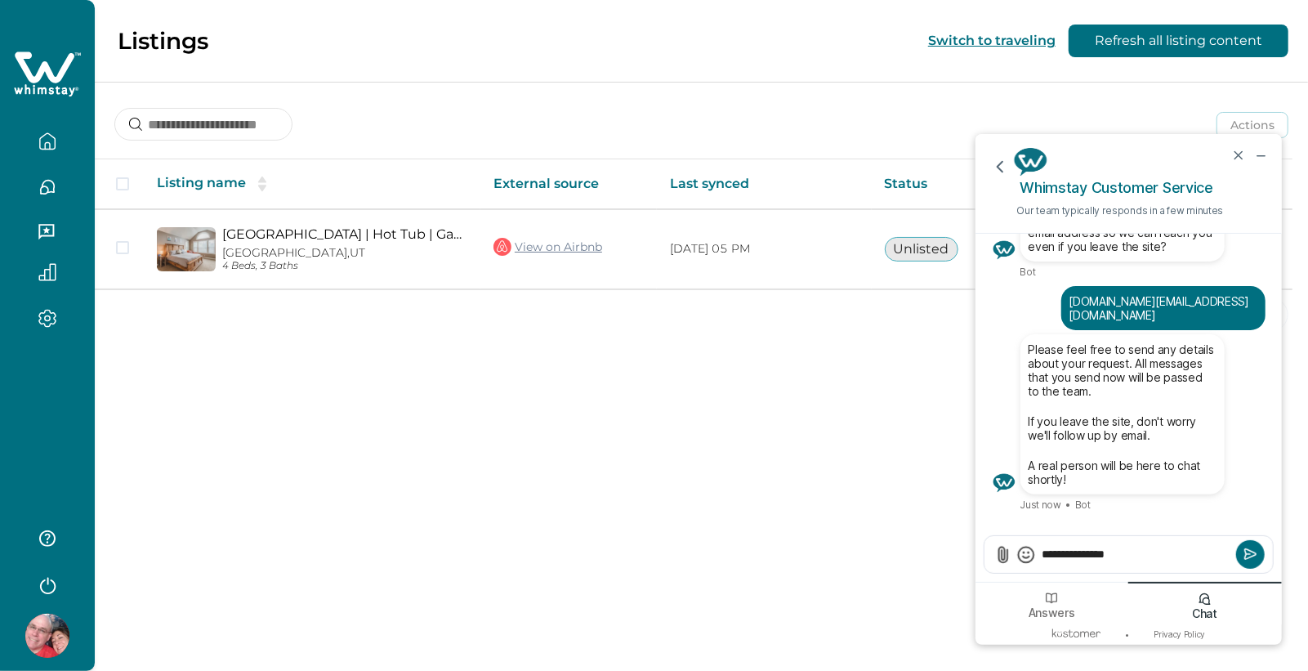
click at [1139, 558] on textarea "**********" at bounding box center [1135, 553] width 191 height 16
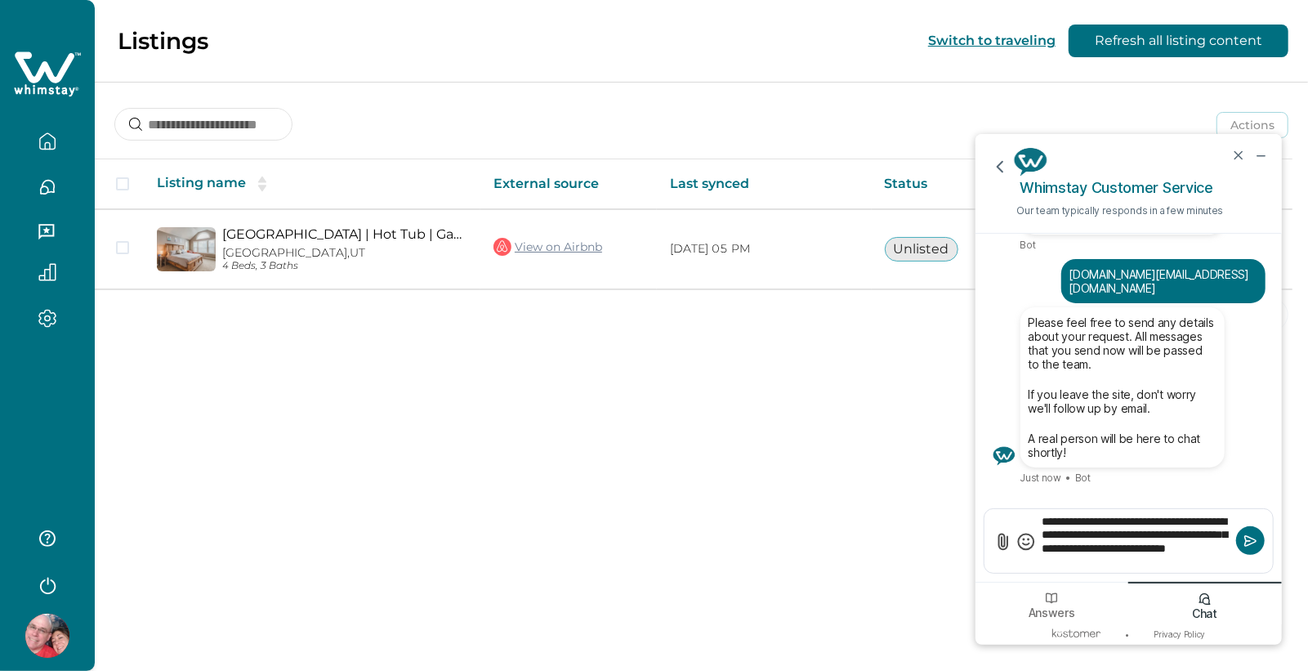
type textarea "**********"
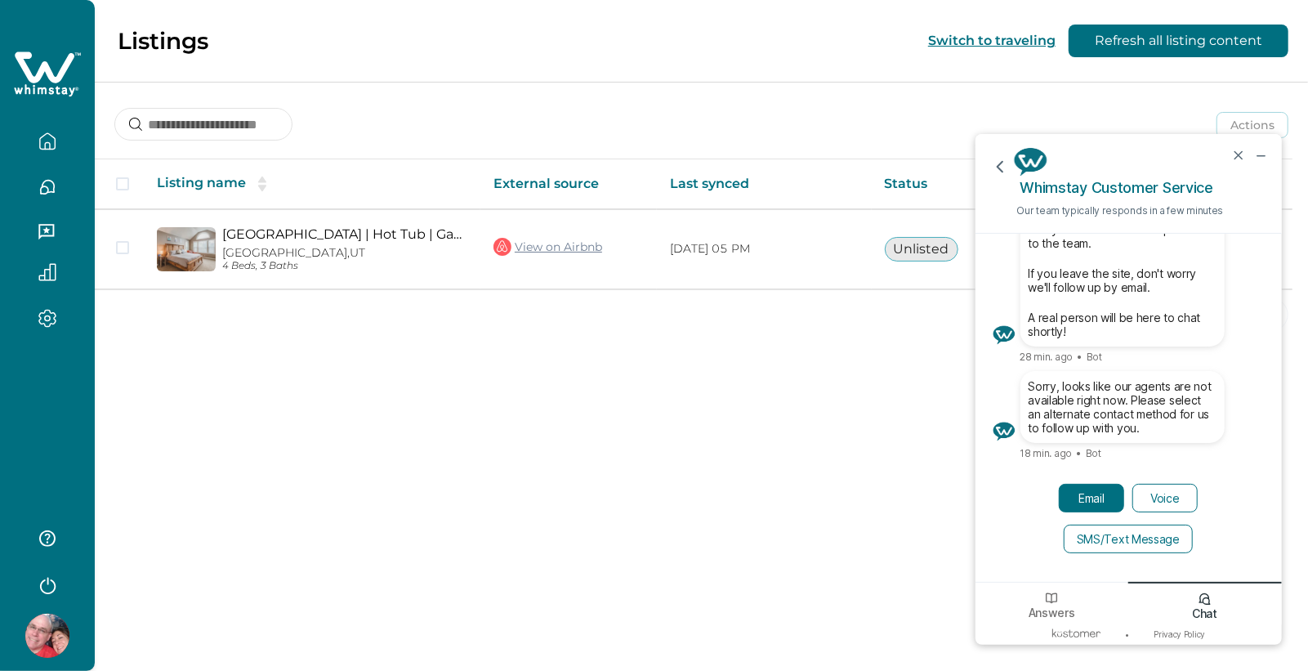
click at [1100, 484] on button "Email" at bounding box center [1090, 497] width 65 height 29
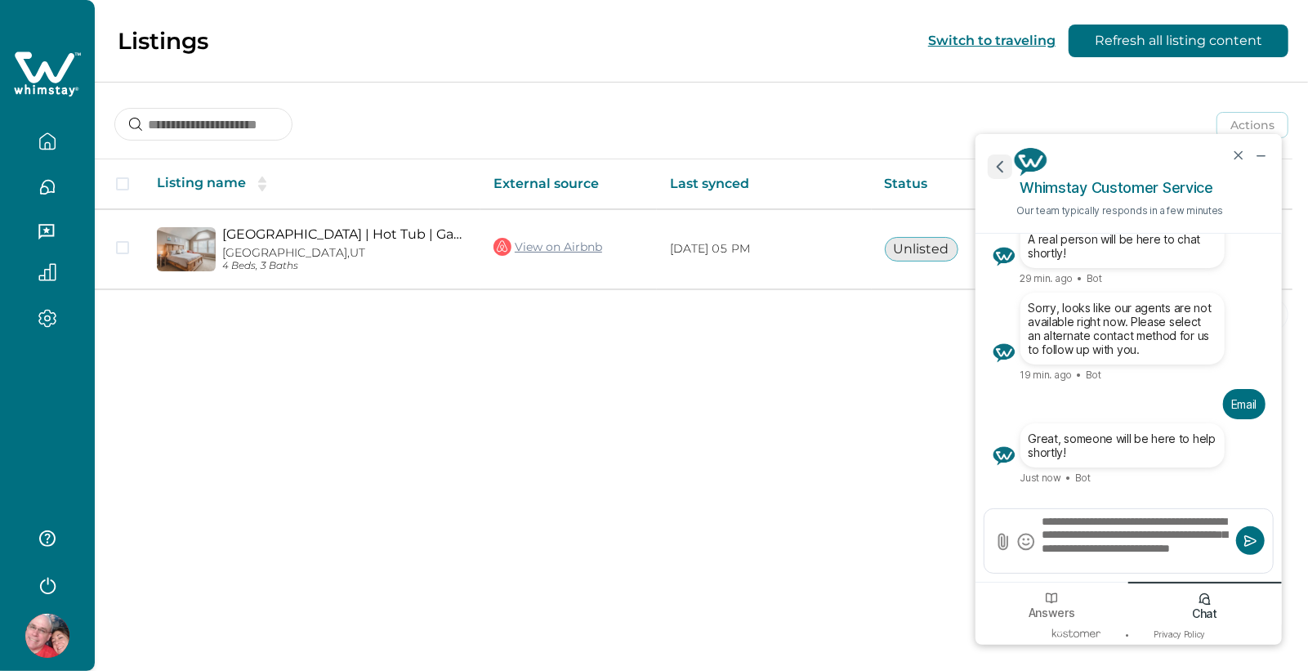
click at [1002, 168] on icon "go back" at bounding box center [999, 165] width 21 height 21
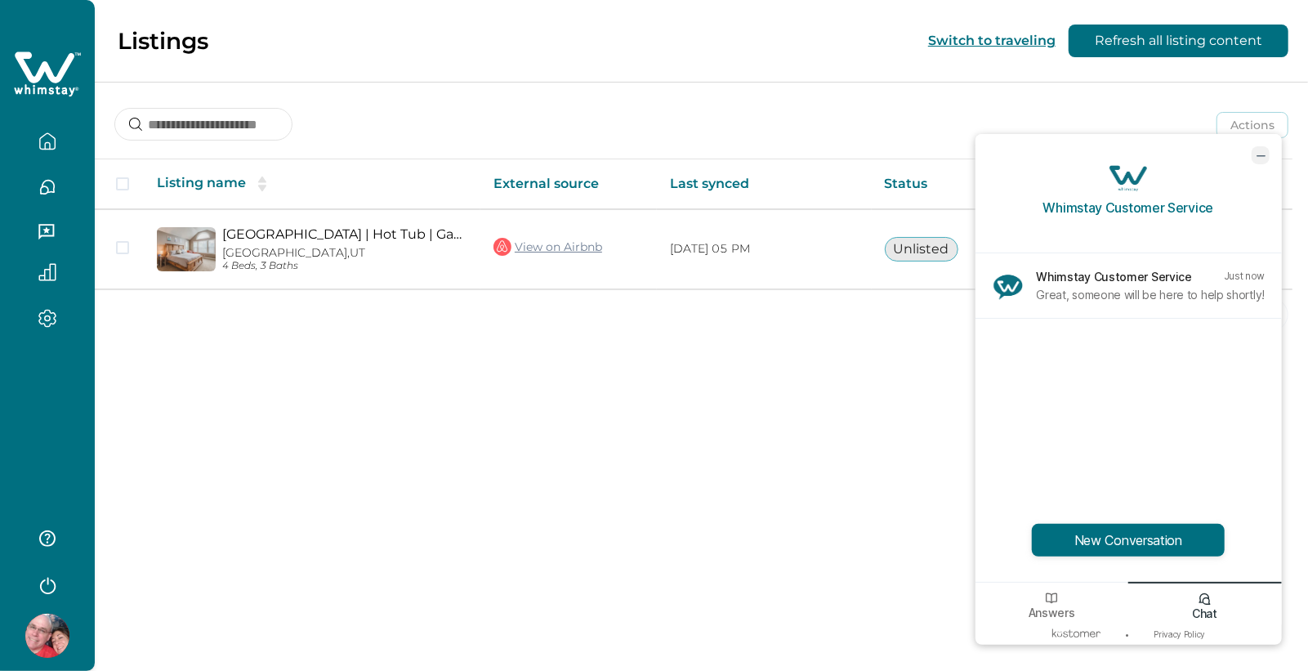
click at [1259, 150] on icon "minimize chat widget" at bounding box center [1260, 154] width 15 height 15
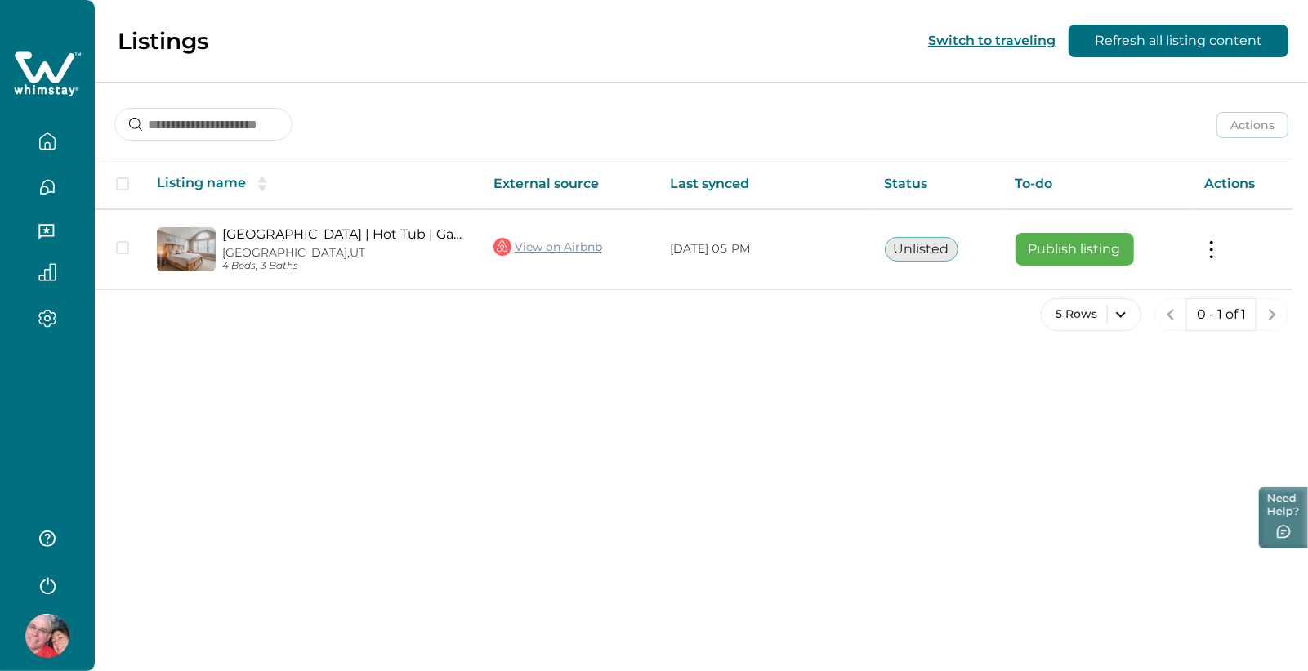
click at [1276, 539] on icon "button" at bounding box center [1284, 532] width 16 height 15
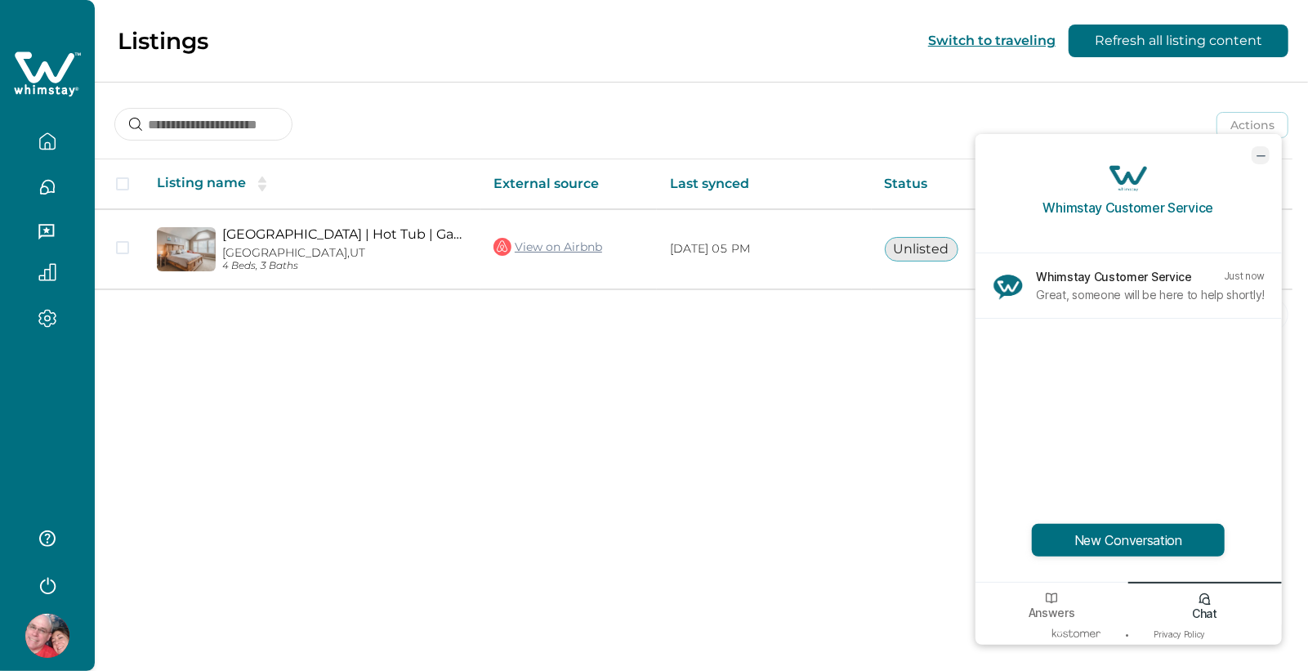
click at [1257, 149] on icon "minimize chat widget" at bounding box center [1260, 154] width 15 height 15
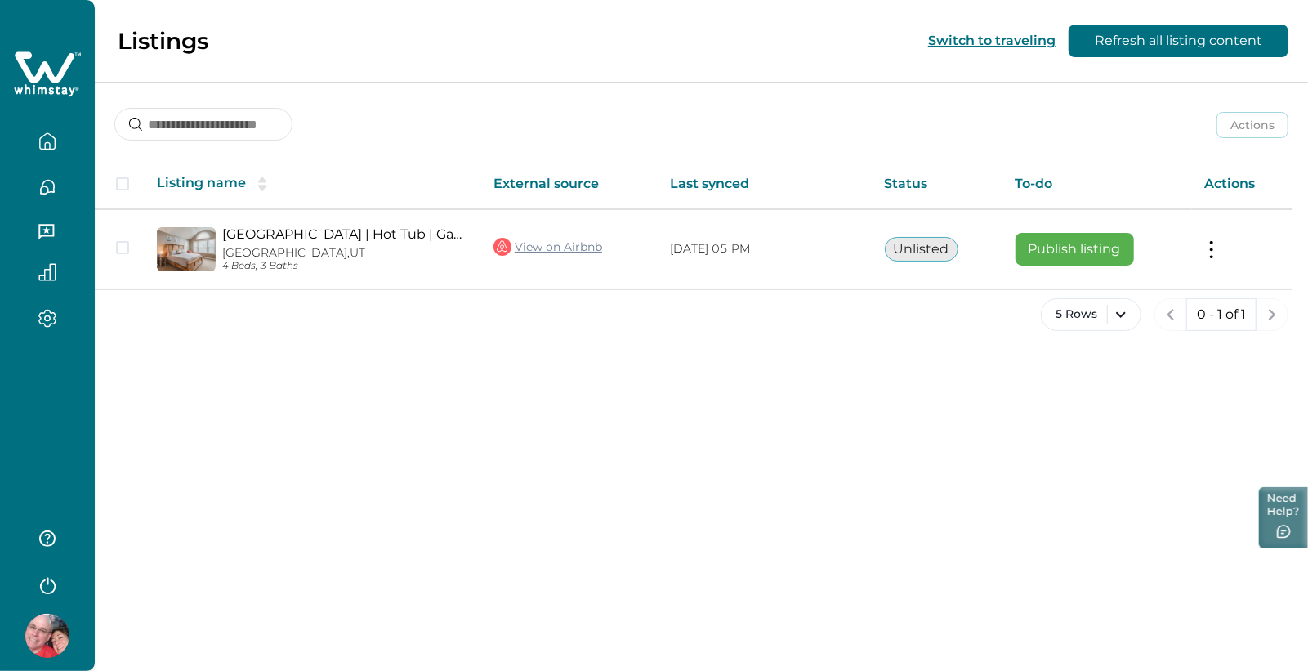
click at [1289, 520] on button "Need Help?" at bounding box center [1283, 517] width 49 height 61
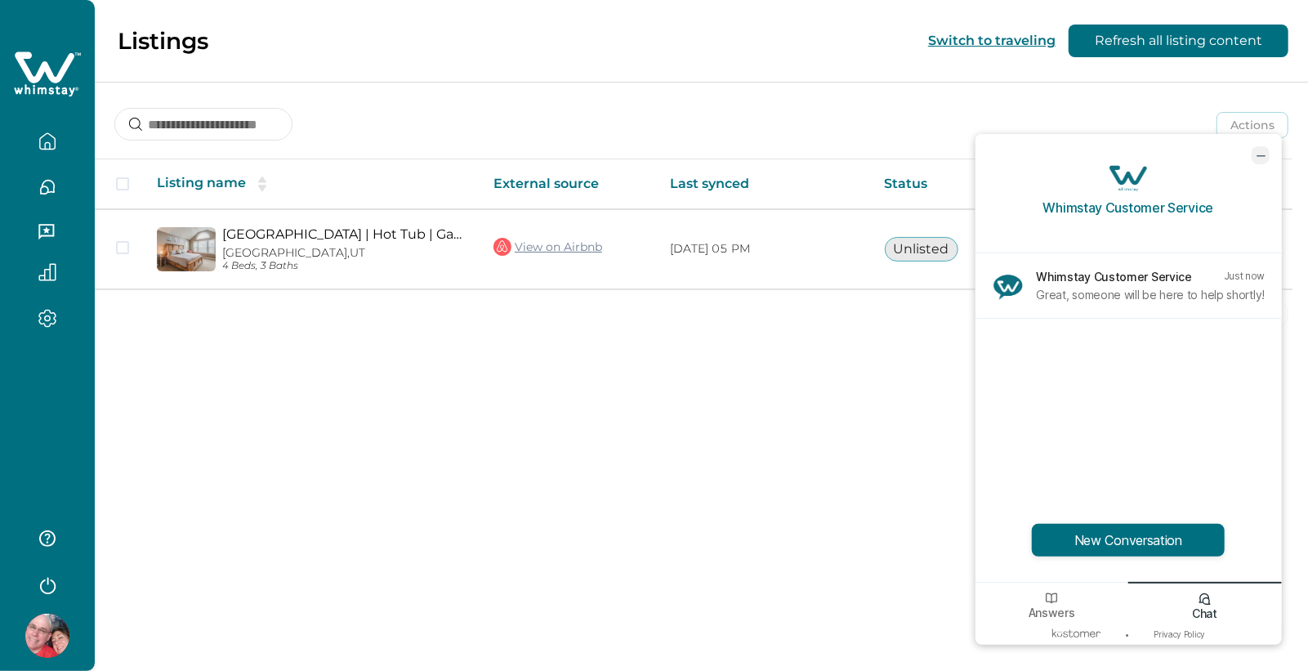
click at [1256, 157] on icon "minimize chat widget" at bounding box center [1260, 154] width 15 height 15
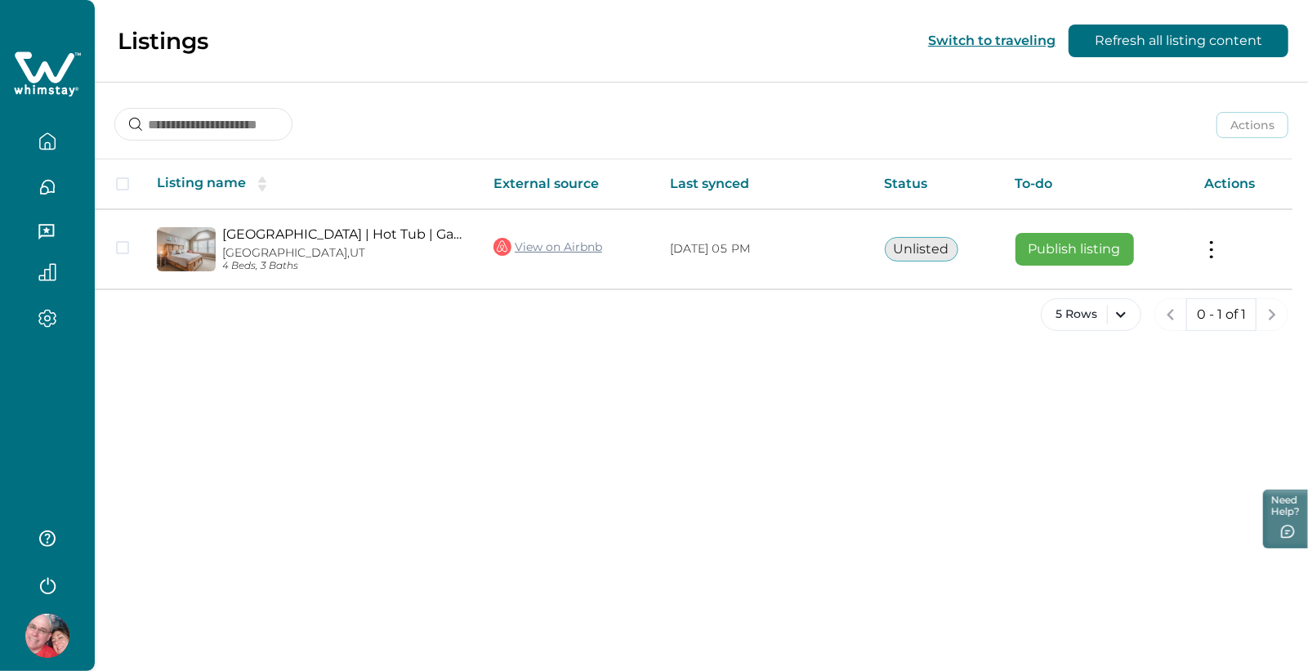
click at [49, 150] on button "button" at bounding box center [47, 141] width 69 height 33
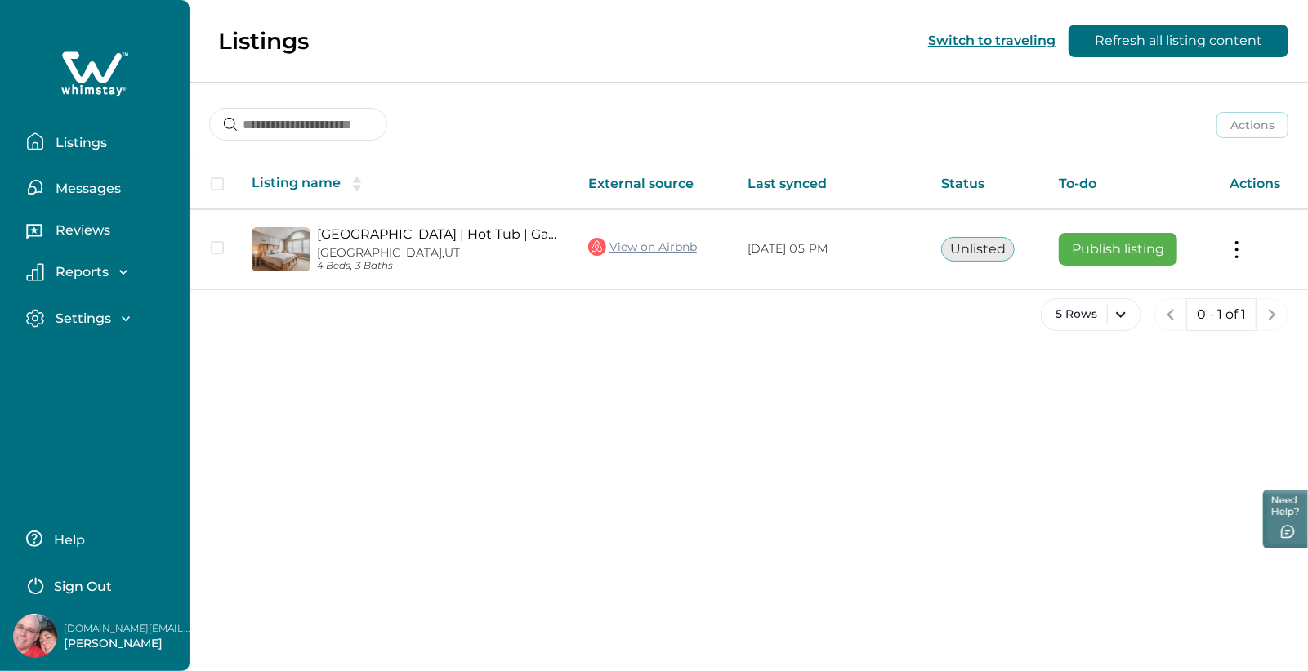
click at [73, 523] on button "Help" at bounding box center [98, 538] width 145 height 33
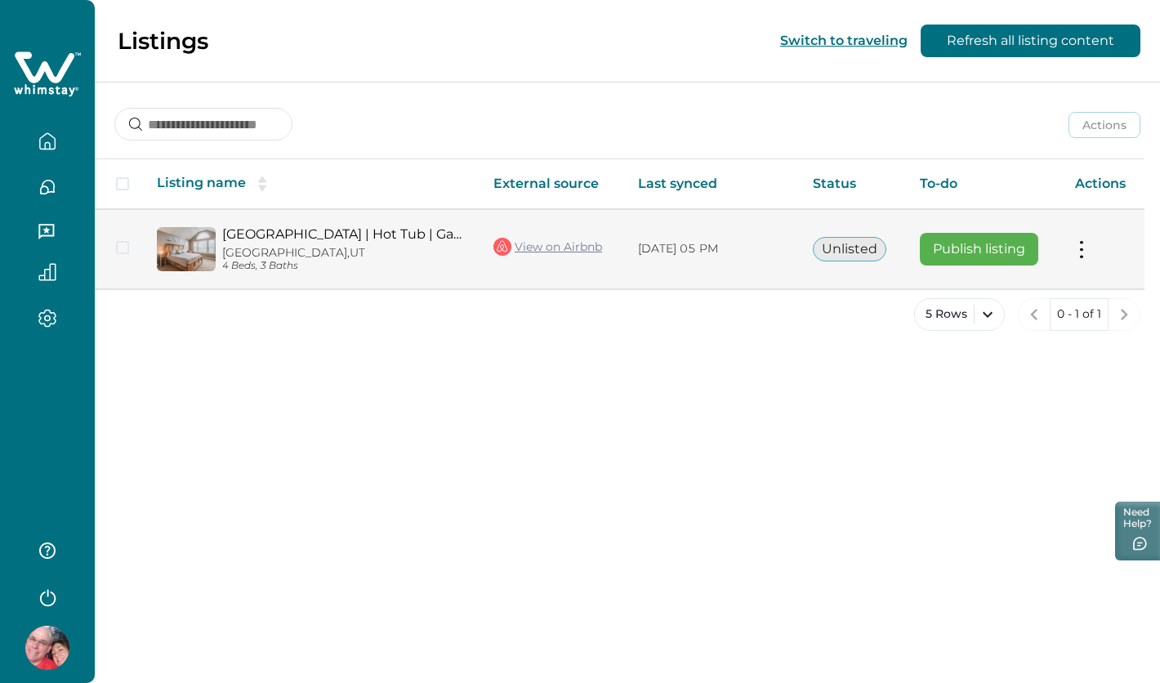
click at [449, 244] on div "[GEOGRAPHIC_DATA] | Hot Tub | Game Rm |Hike Bike SKI [GEOGRAPHIC_DATA], [GEOGRA…" at bounding box center [342, 249] width 252 height 46
click at [306, 239] on link "[GEOGRAPHIC_DATA] | Hot Tub | Game Rm |Hike Bike SKI" at bounding box center [344, 234] width 245 height 16
